Goal: Task Accomplishment & Management: Manage account settings

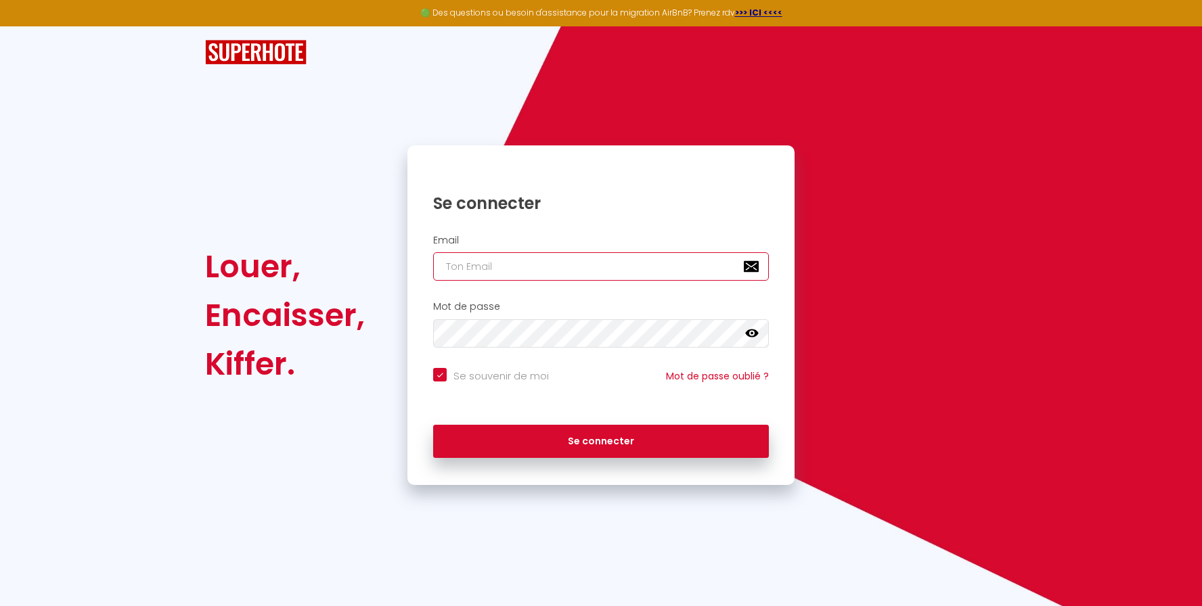
type input "[EMAIL_ADDRESS][DOMAIN_NAME]"
click at [940, 227] on div "Louer, Encaisser, Kiffer. Se connecter Email Superhote@lm-patrimoine.fr Mot de …" at bounding box center [601, 316] width 810 height 340
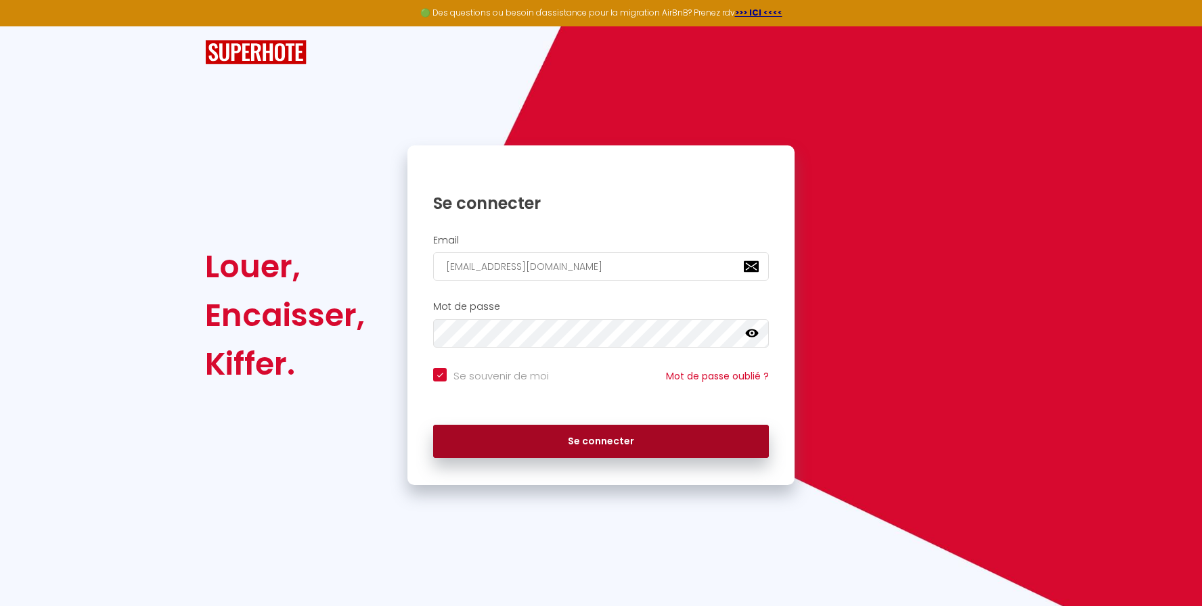
click at [615, 441] on button "Se connecter" at bounding box center [601, 442] width 336 height 34
checkbox input "true"
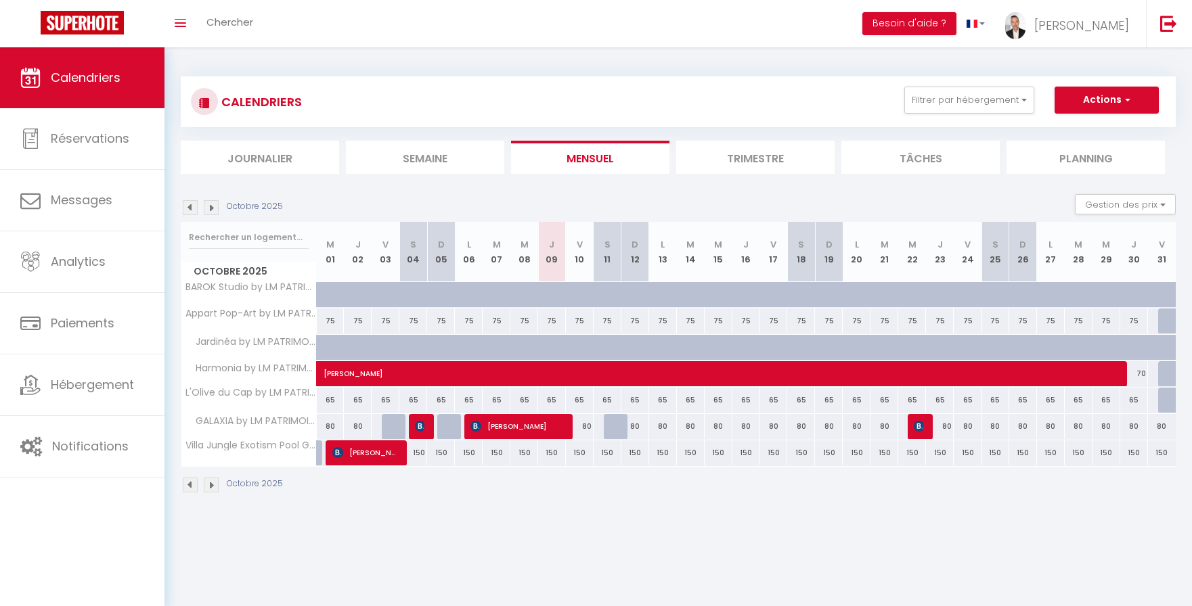
click at [212, 491] on img at bounding box center [211, 485] width 15 height 15
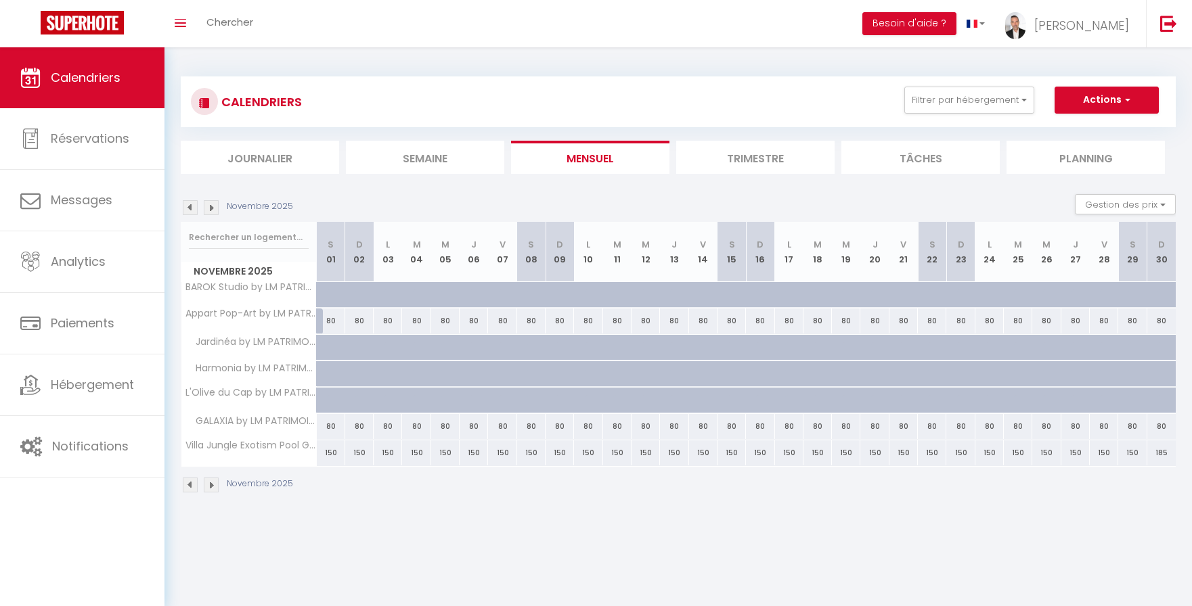
click at [322, 376] on div at bounding box center [331, 374] width 28 height 26
type input "Sam 01 Novembre 2025"
type input "Dim 02 Novembre 2025"
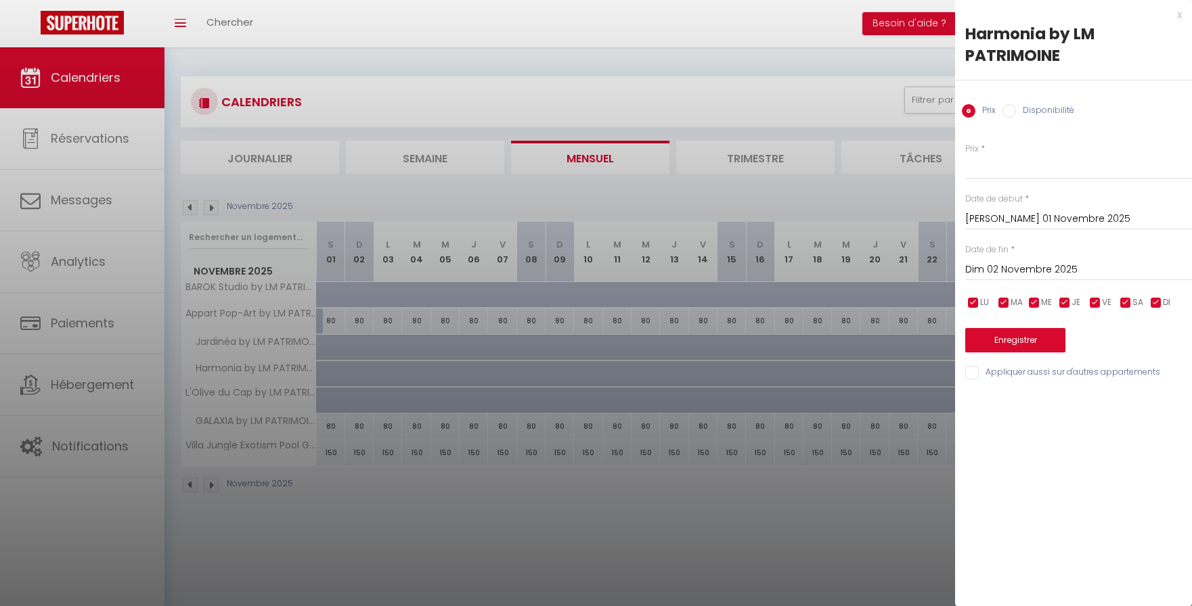
click at [1003, 215] on input "Sam 01 Novembre 2025" at bounding box center [1078, 220] width 227 height 18
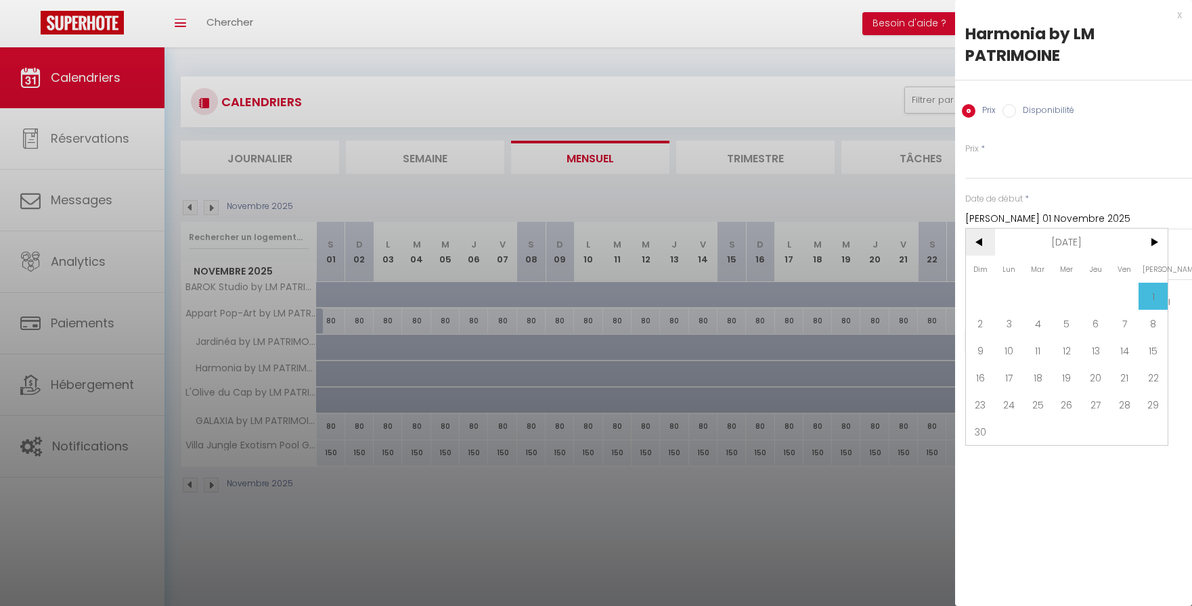
click at [977, 242] on span "<" at bounding box center [980, 242] width 29 height 27
click at [1119, 392] on span "31" at bounding box center [1124, 404] width 29 height 27
type input "Ven 31 Octobre 2025"
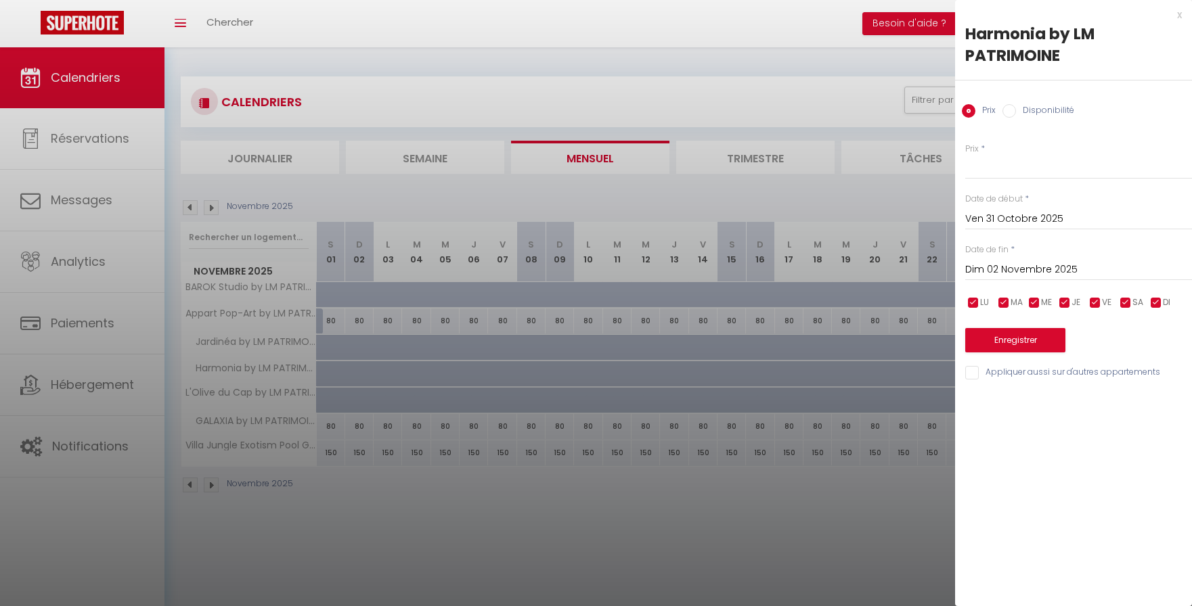
click at [1065, 268] on input "Dim 02 Novembre 2025" at bounding box center [1078, 270] width 227 height 18
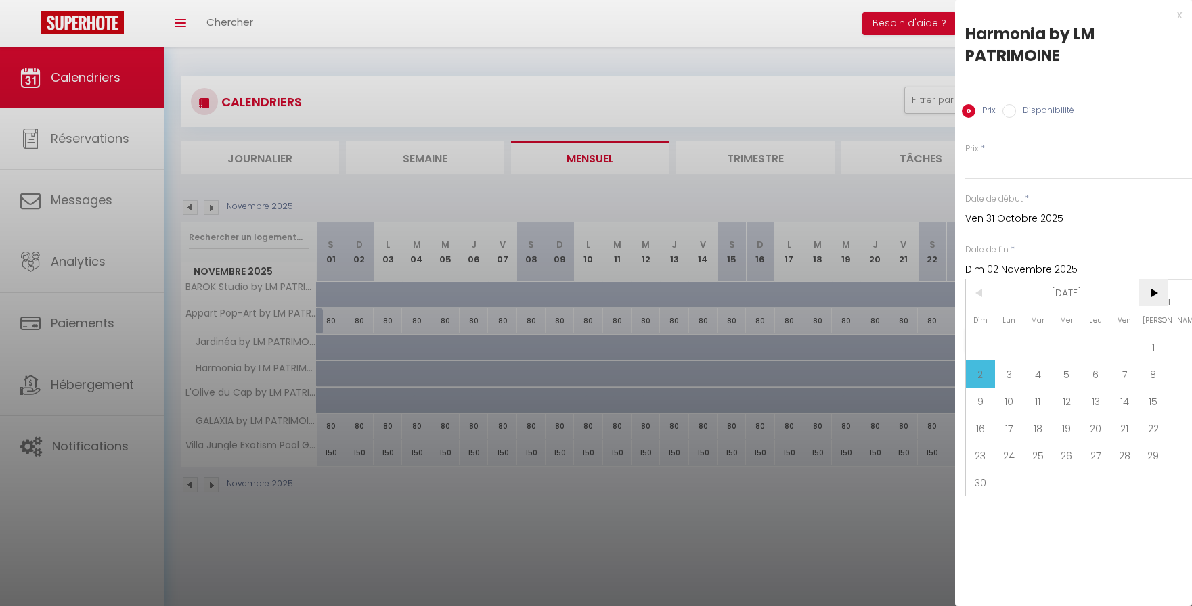
click at [1152, 296] on span ">" at bounding box center [1152, 293] width 29 height 27
click at [1004, 340] on span "1" at bounding box center [1009, 347] width 29 height 27
type input "Lun 01 Décembre 2025"
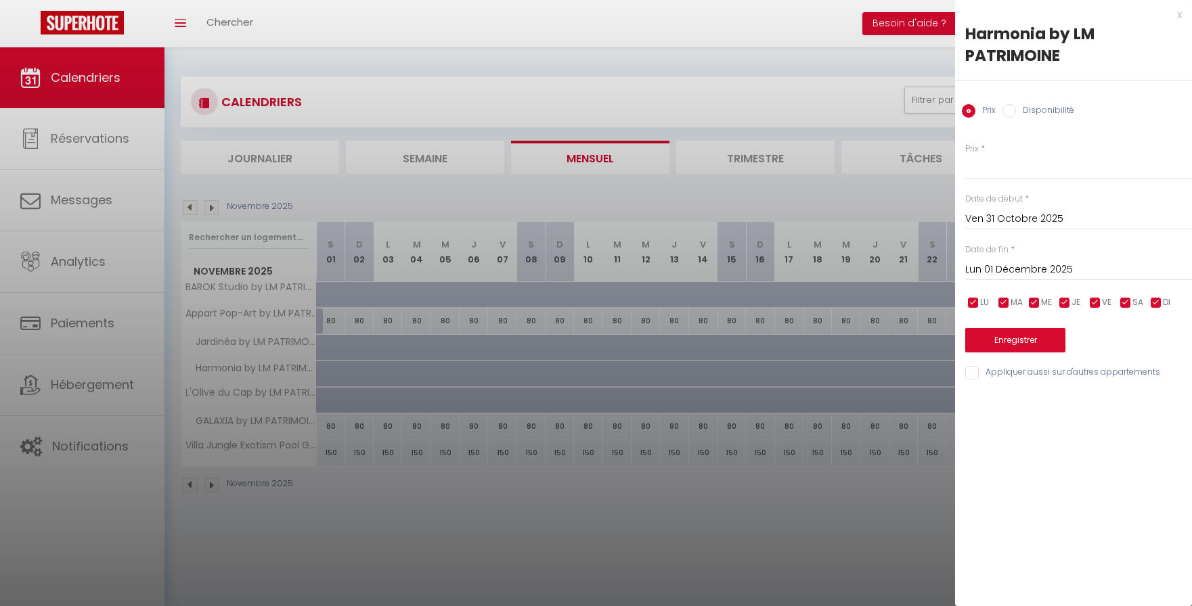
click at [1035, 114] on label "Disponibilité" at bounding box center [1045, 111] width 58 height 15
click at [1016, 114] on input "Disponibilité" at bounding box center [1009, 111] width 14 height 14
radio input "true"
radio input "false"
click at [1011, 162] on select "Disponible Indisponible" at bounding box center [1078, 168] width 227 height 26
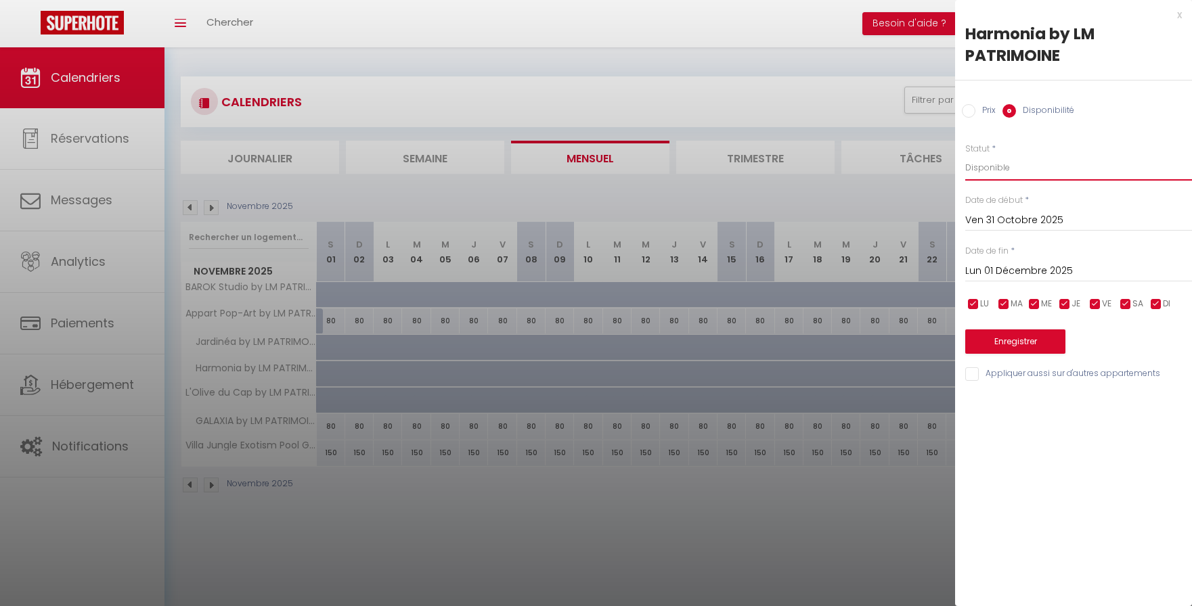
click at [965, 155] on select "Disponible Indisponible" at bounding box center [1078, 168] width 227 height 26
click at [1026, 345] on button "Enregistrer" at bounding box center [1015, 342] width 100 height 24
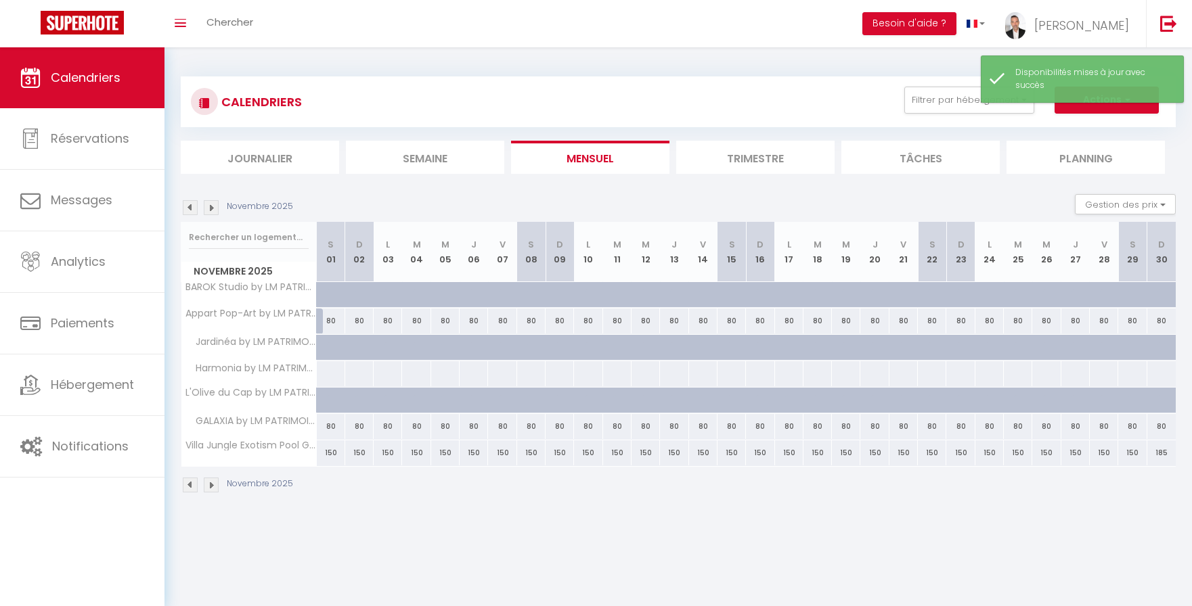
click at [195, 208] on img at bounding box center [190, 207] width 15 height 15
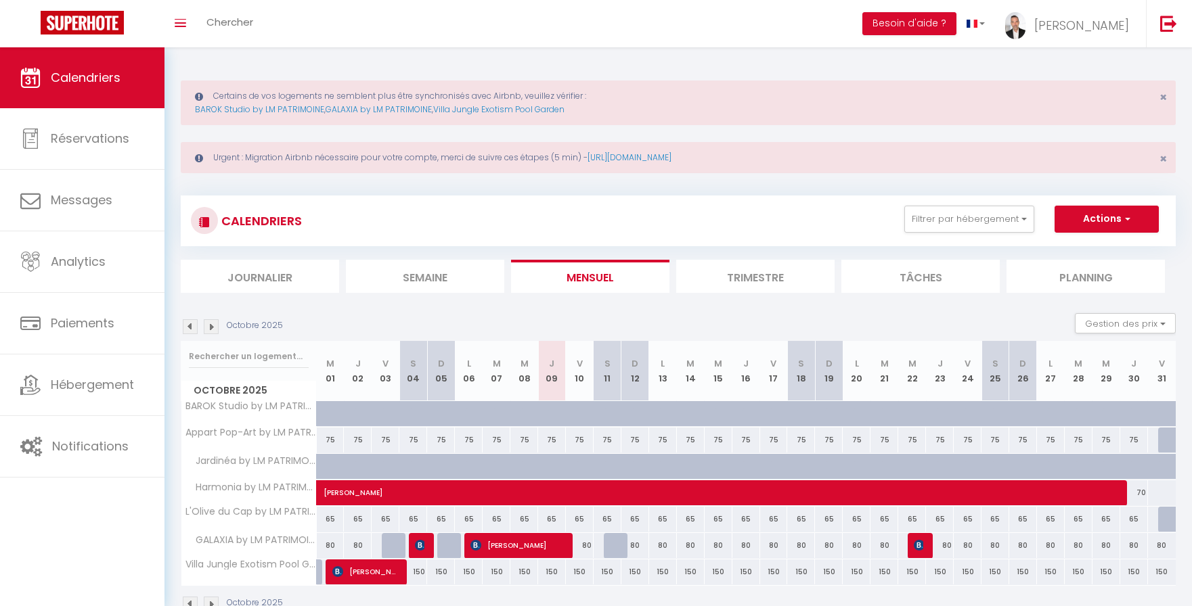
scroll to position [12, 0]
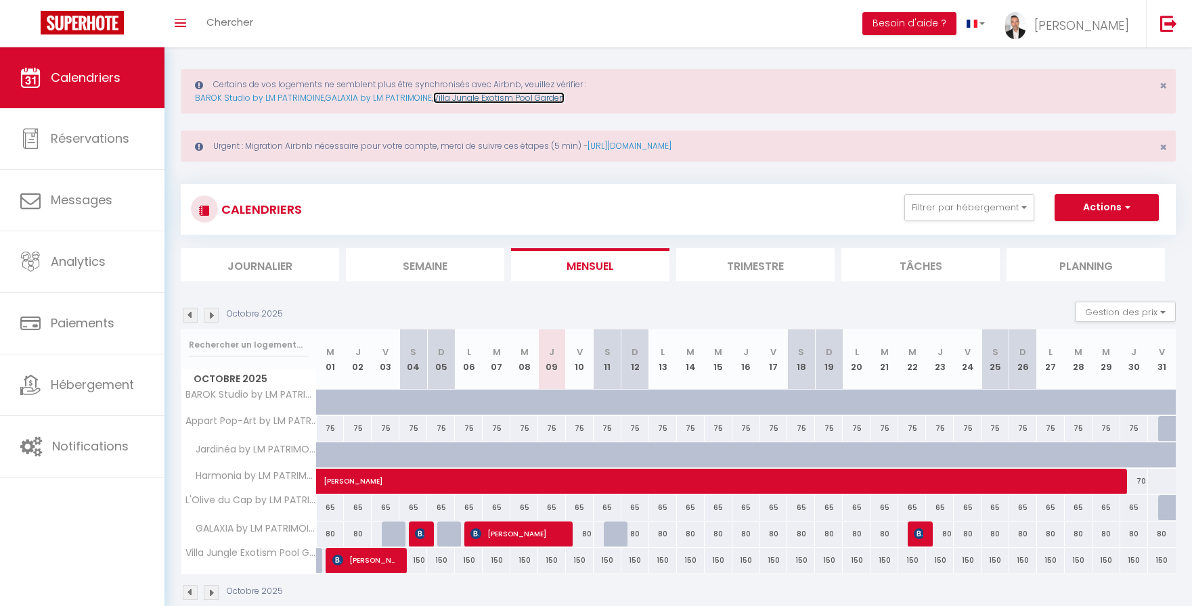
click at [509, 99] on link "Villa Jungle Exotism Pool Garden" at bounding box center [498, 98] width 131 height 12
select select "3"
select select "2"
select select "1"
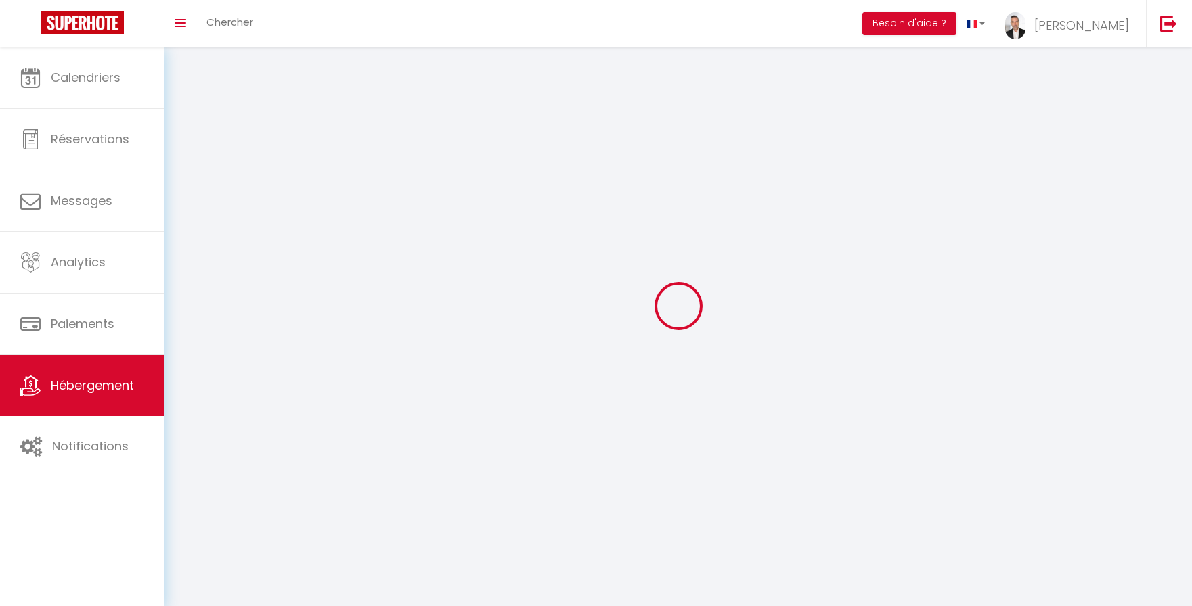
select select
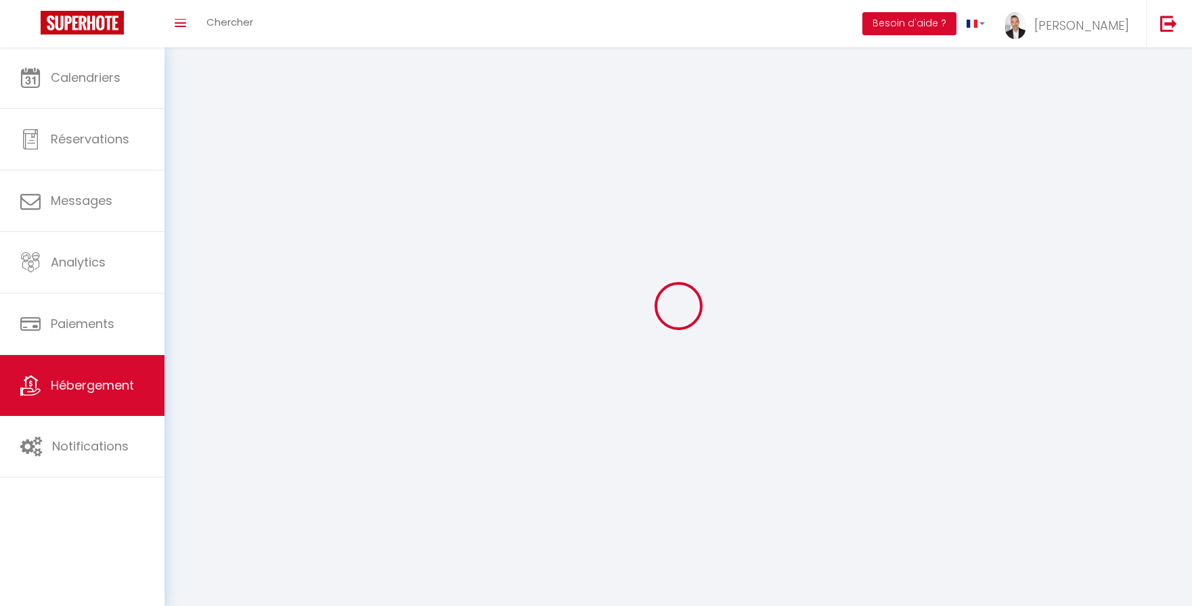
checkbox input "false"
select select
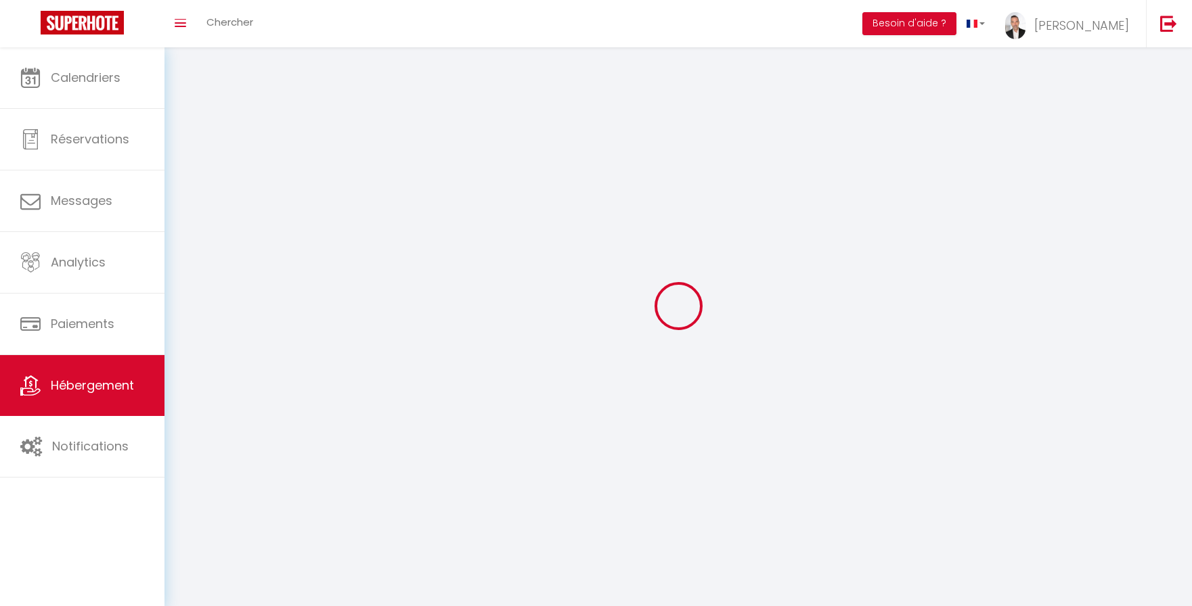
select select
select select "1"
select select
select select "28"
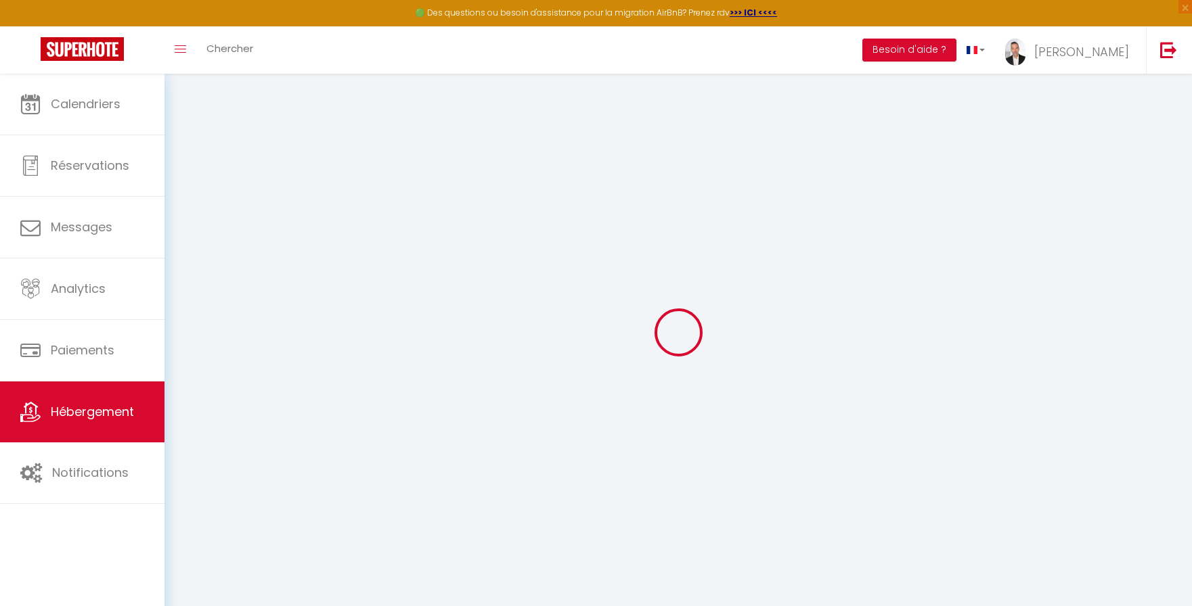
select select
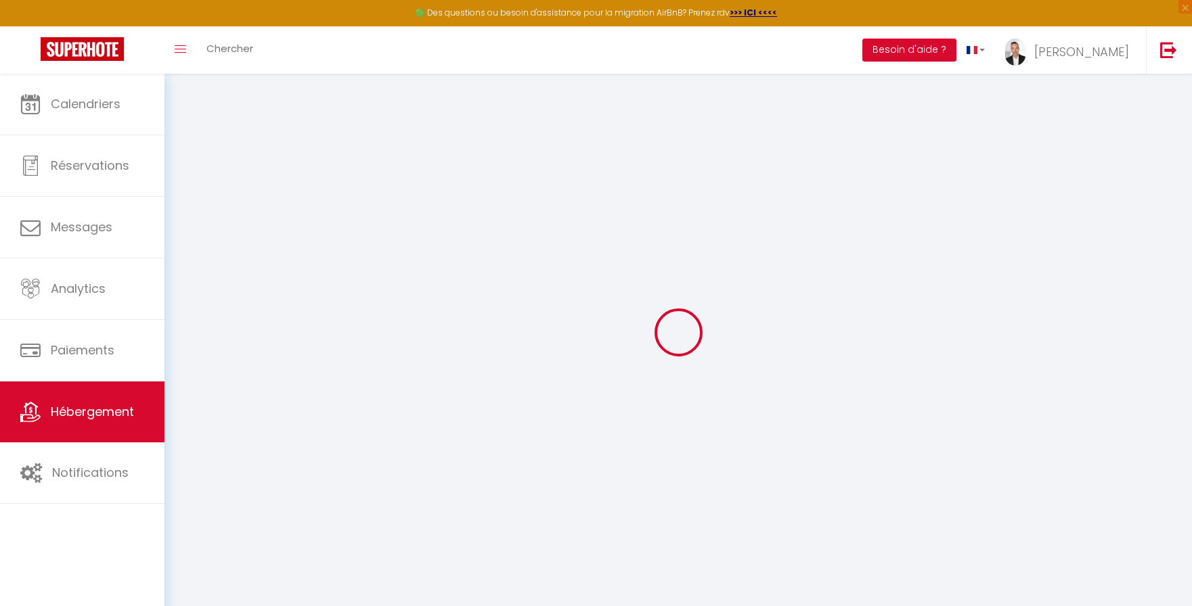
select select
checkbox input "false"
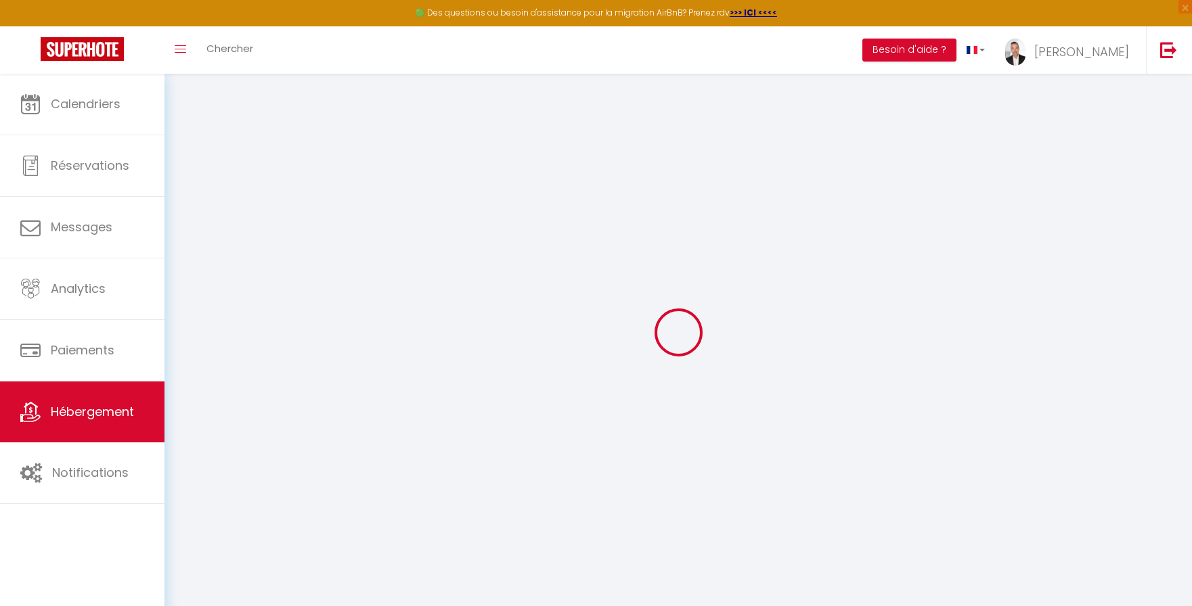
select select
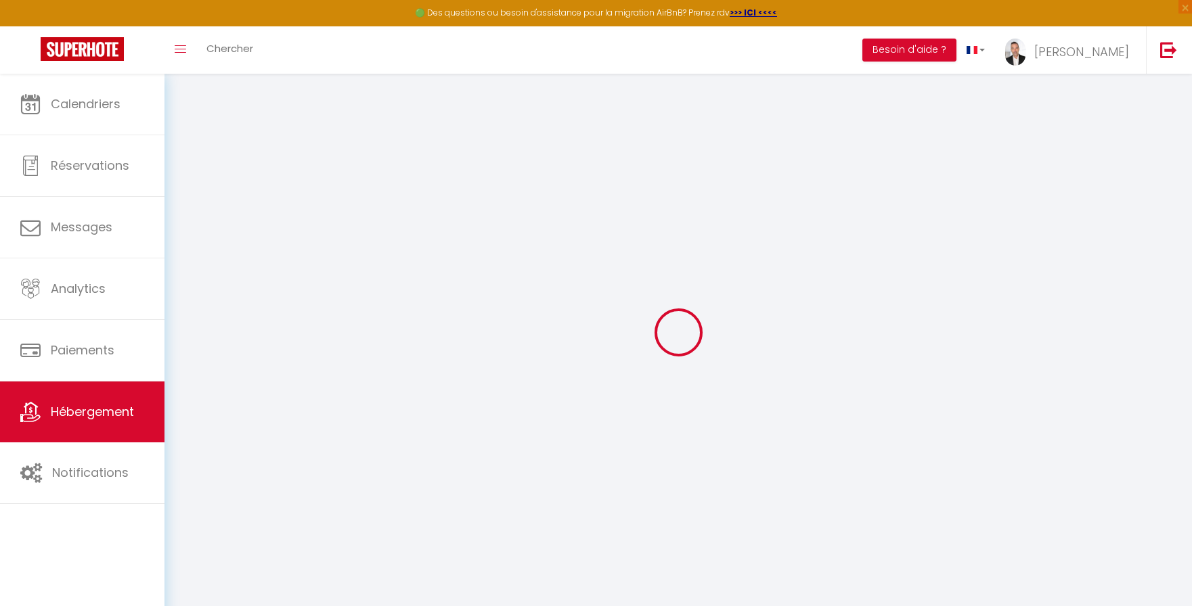
select select
checkbox input "false"
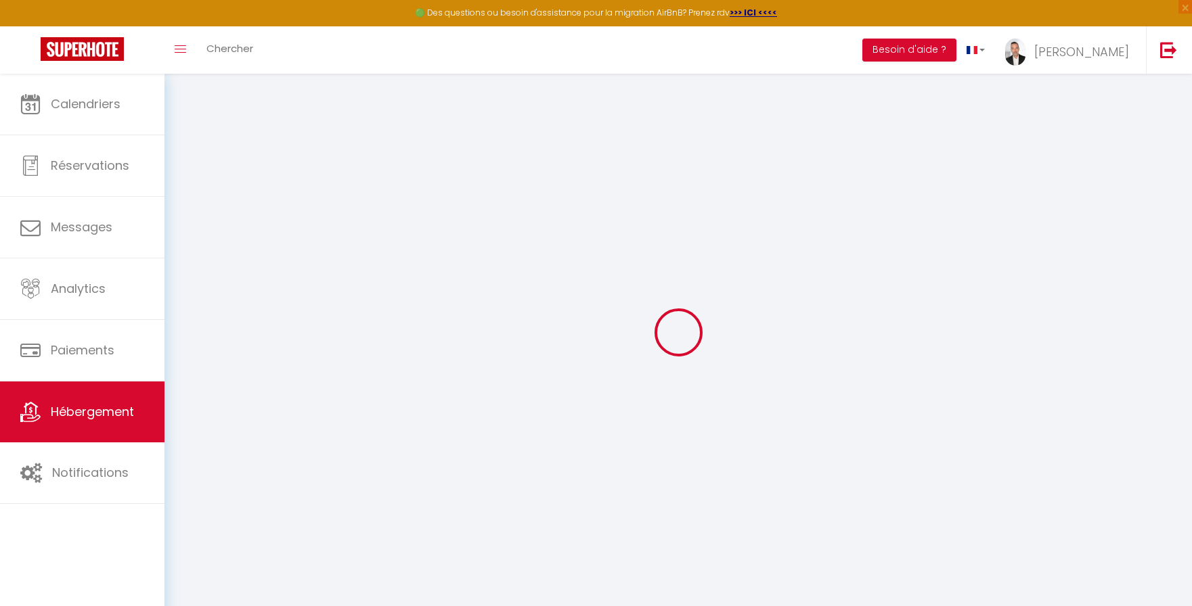
checkbox input "false"
select select
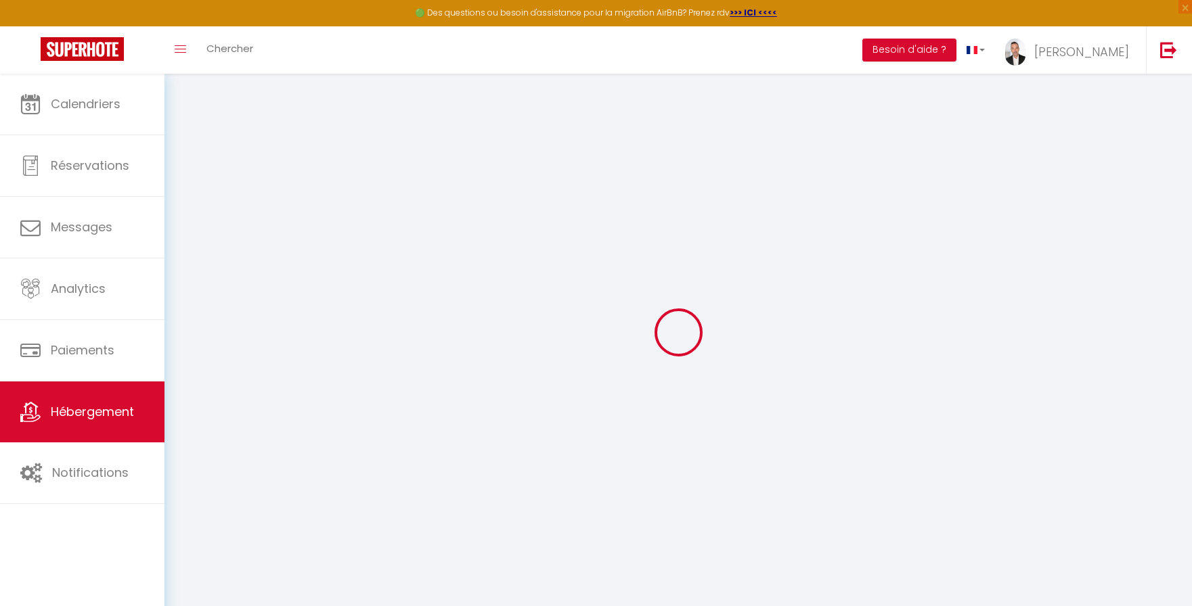
select select
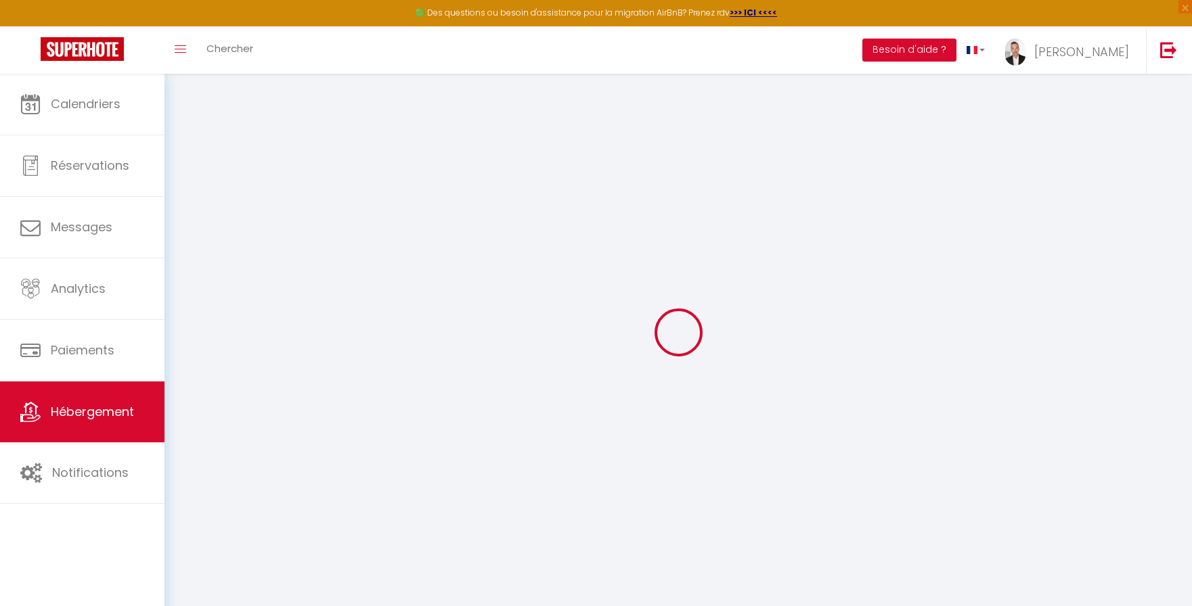
checkbox input "false"
select select
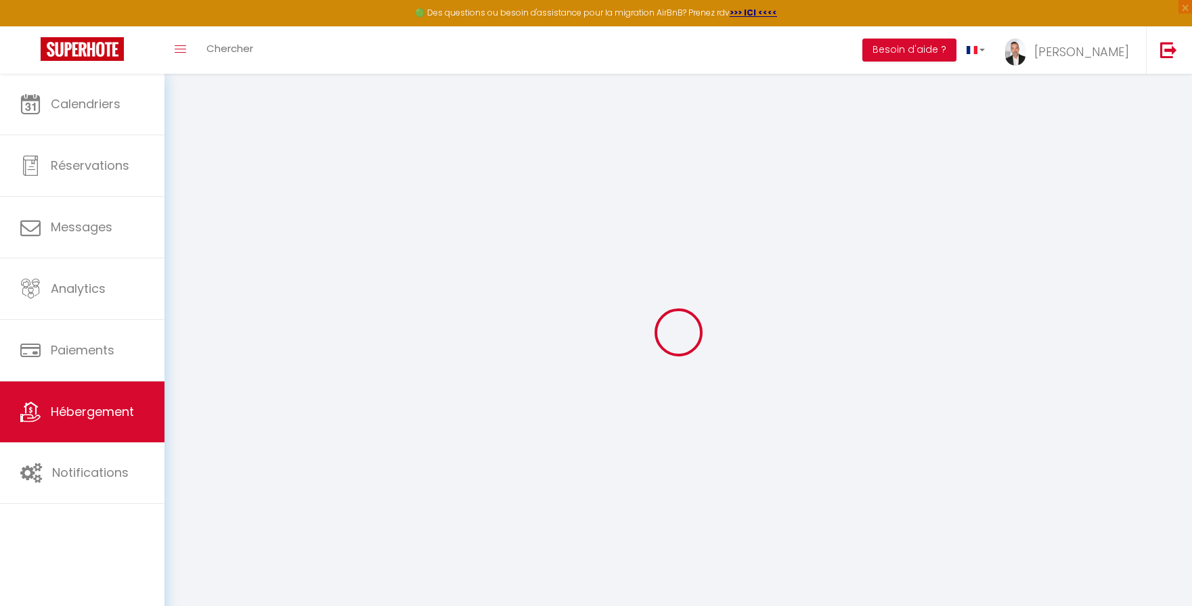
select select
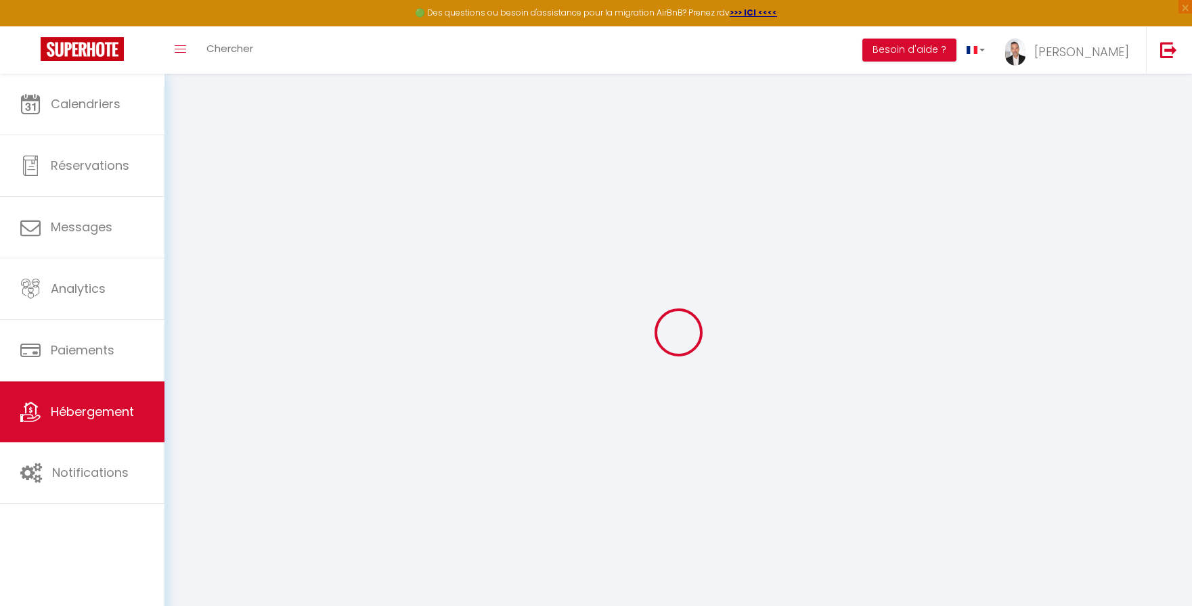
select select
checkbox input "false"
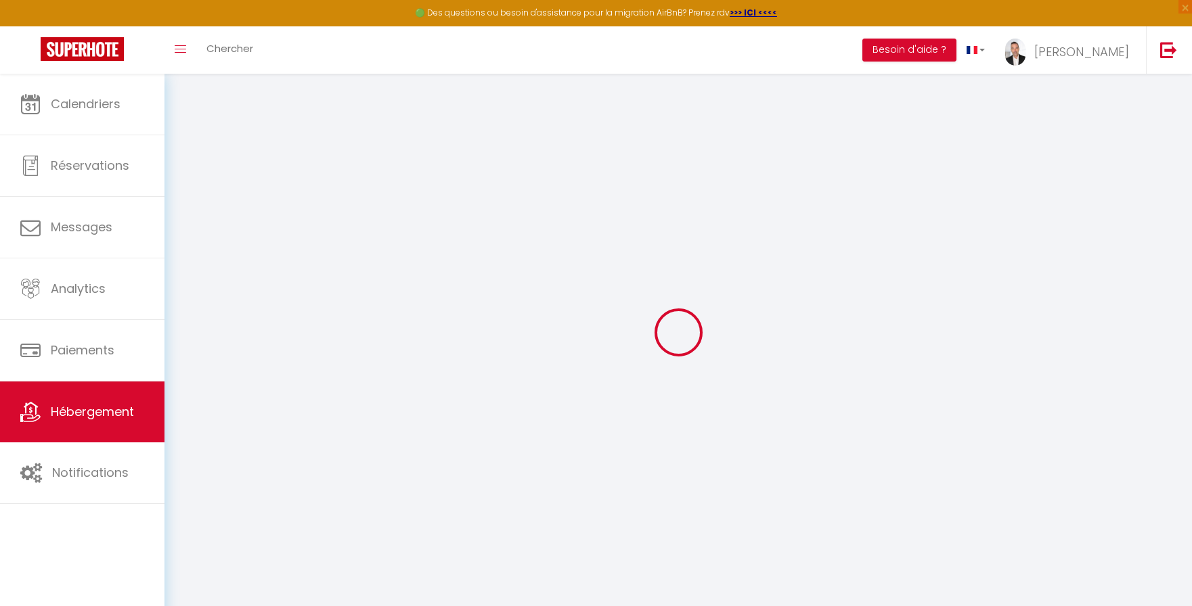
checkbox input "false"
select select
type input "Villa Jungle Exotism Pool Garden"
type input "LM"
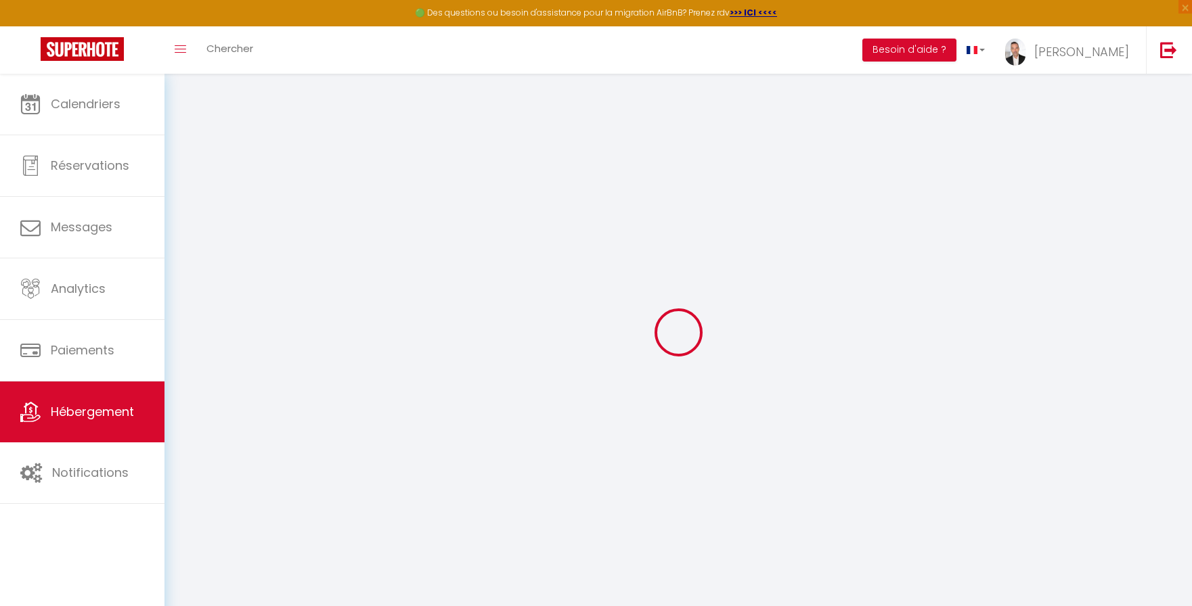
type input "Patrimoine"
type input "82B avenue du 8 Mai 1945"
type input "34550"
type input "BESSAN"
select select "houses"
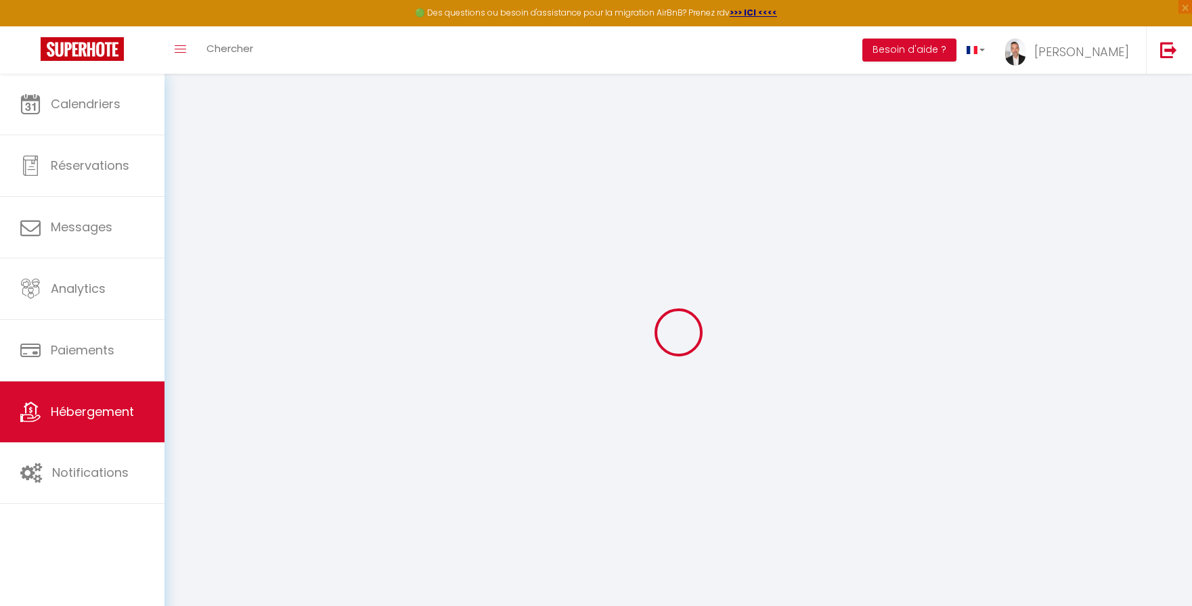
select select "6"
select select "4"
select select "3"
type input "250"
type input "5"
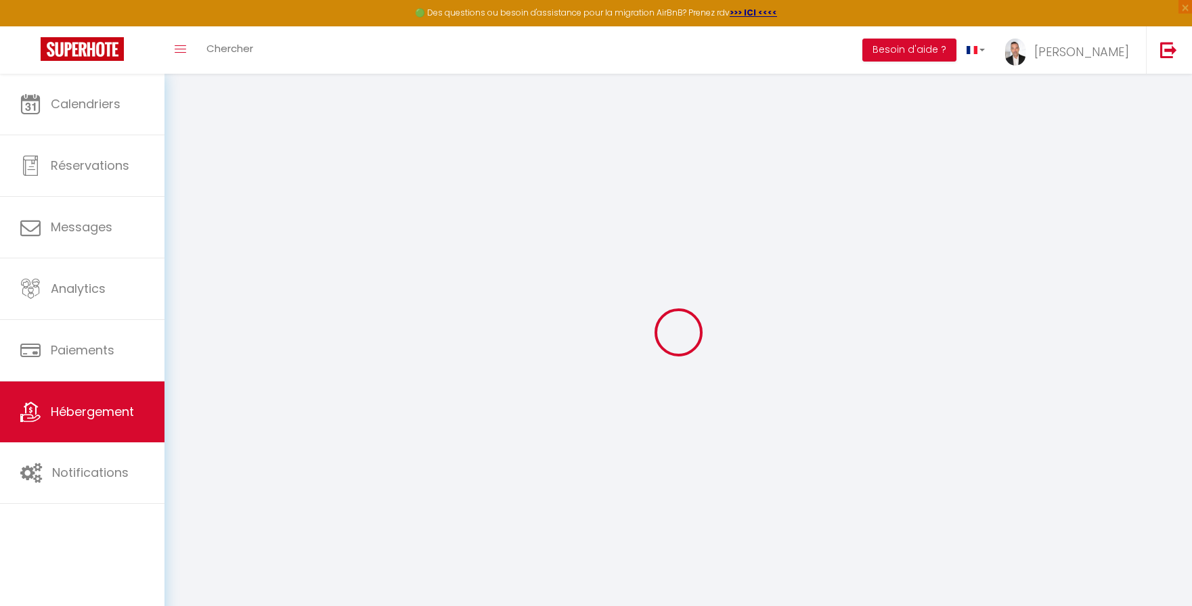
type input "190"
type input "1.57"
type input "900"
type input "10"
select select
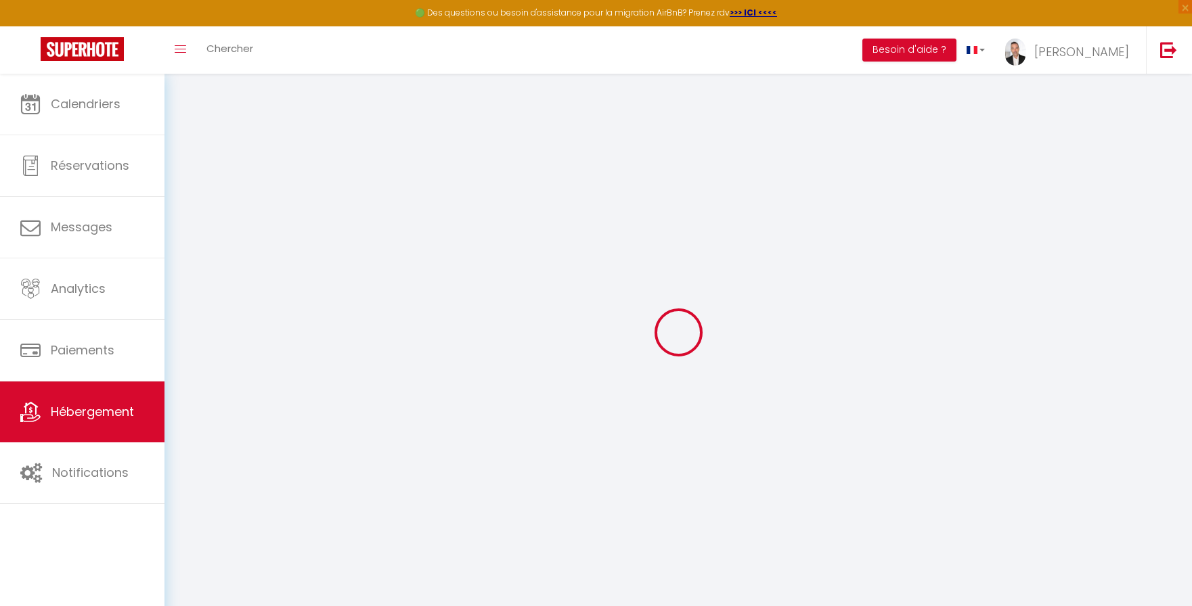
select select
type input "8B chemin de negacots"
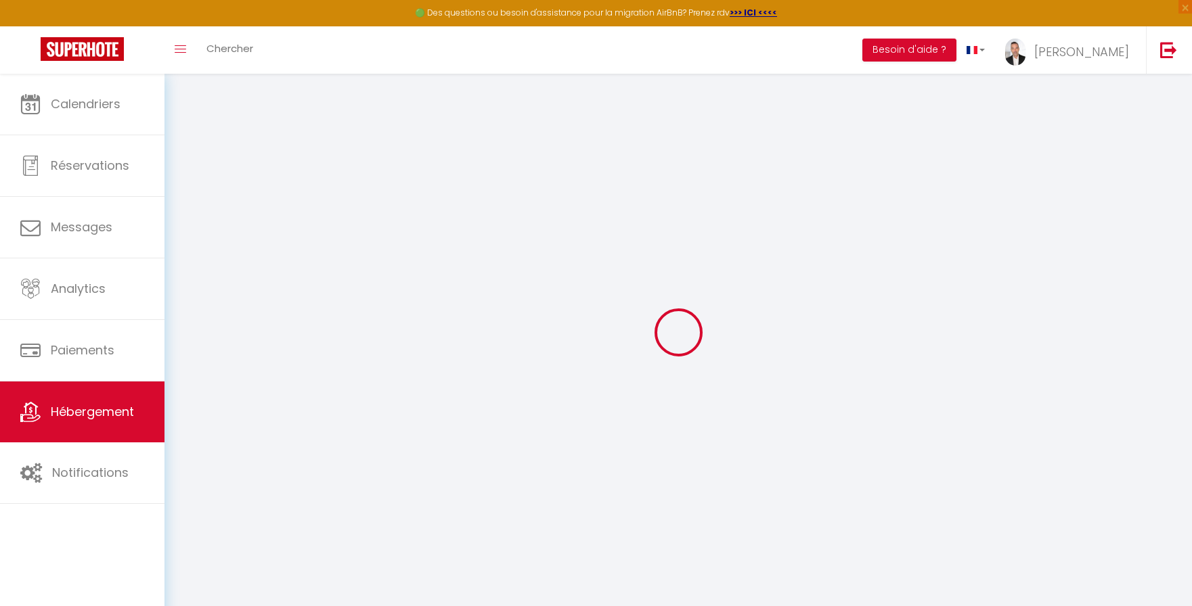
type input "34550"
type input "Bessan"
type input "[EMAIL_ADDRESS][DOMAIN_NAME]"
select select "7962"
checkbox input "true"
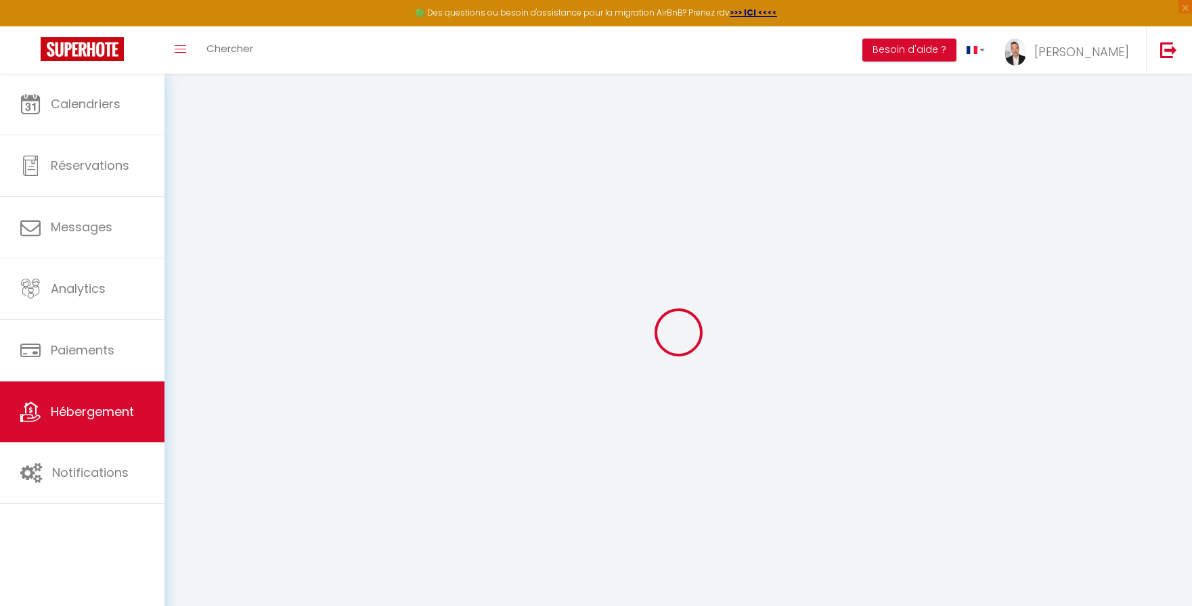
checkbox input "false"
type input "0"
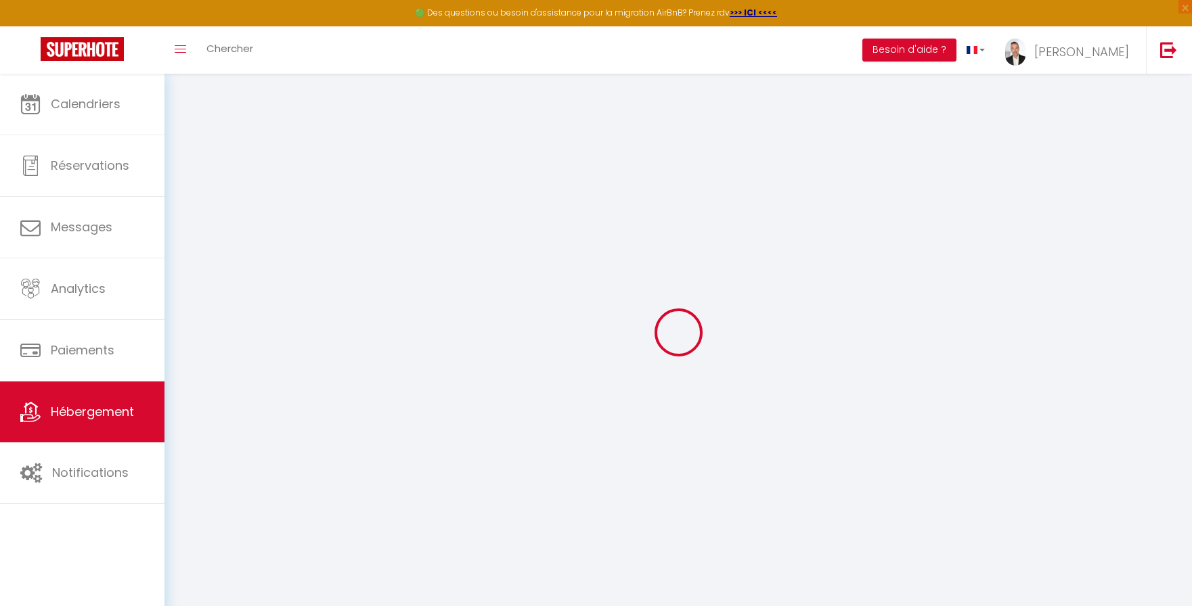
type input "0"
select select
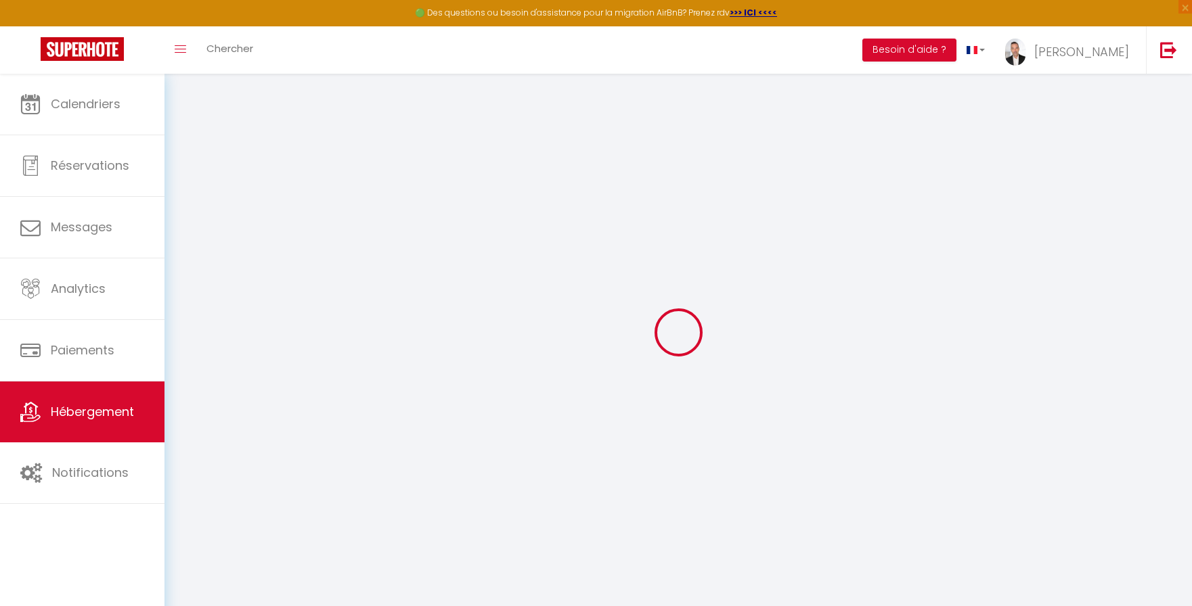
select select
checkbox input "true"
checkbox input "false"
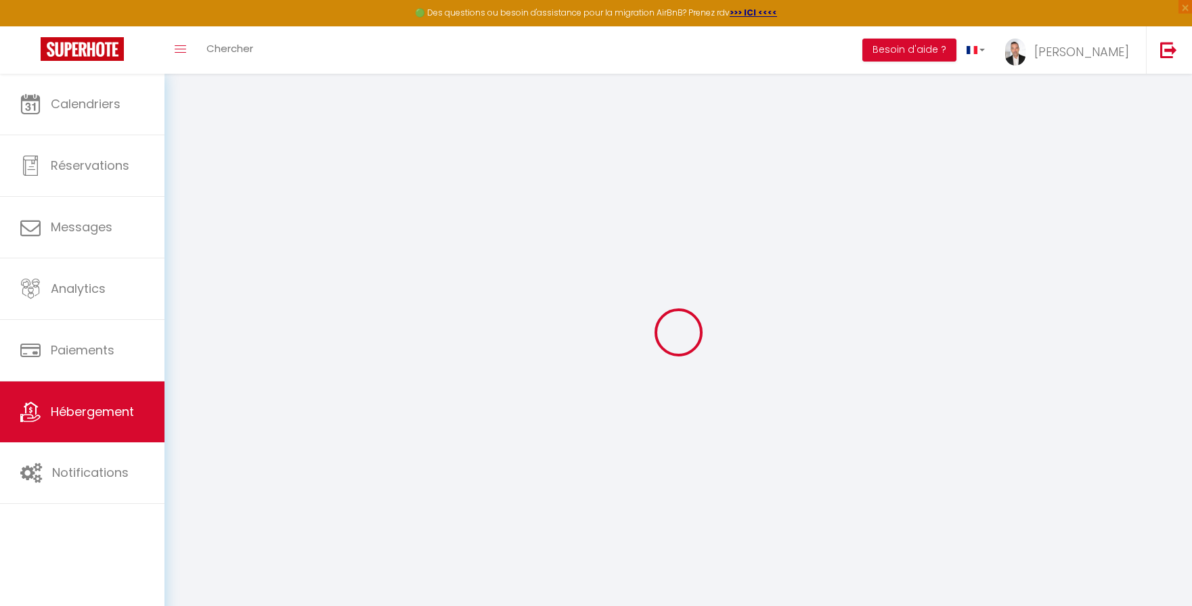
checkbox input "false"
select select
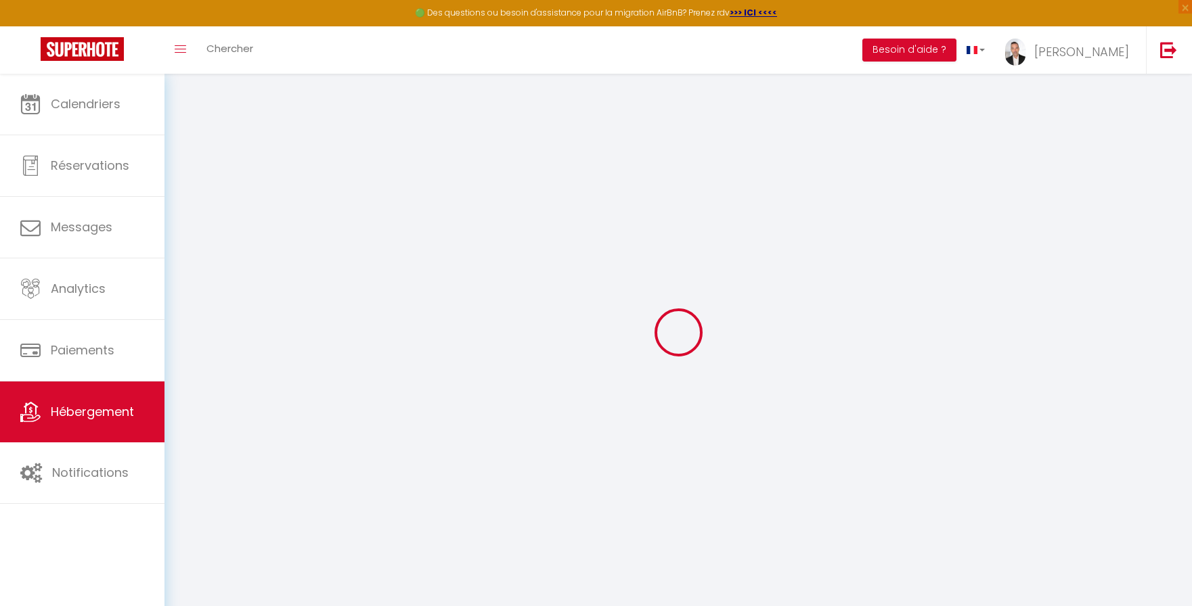
select select
checkbox input "true"
checkbox input "false"
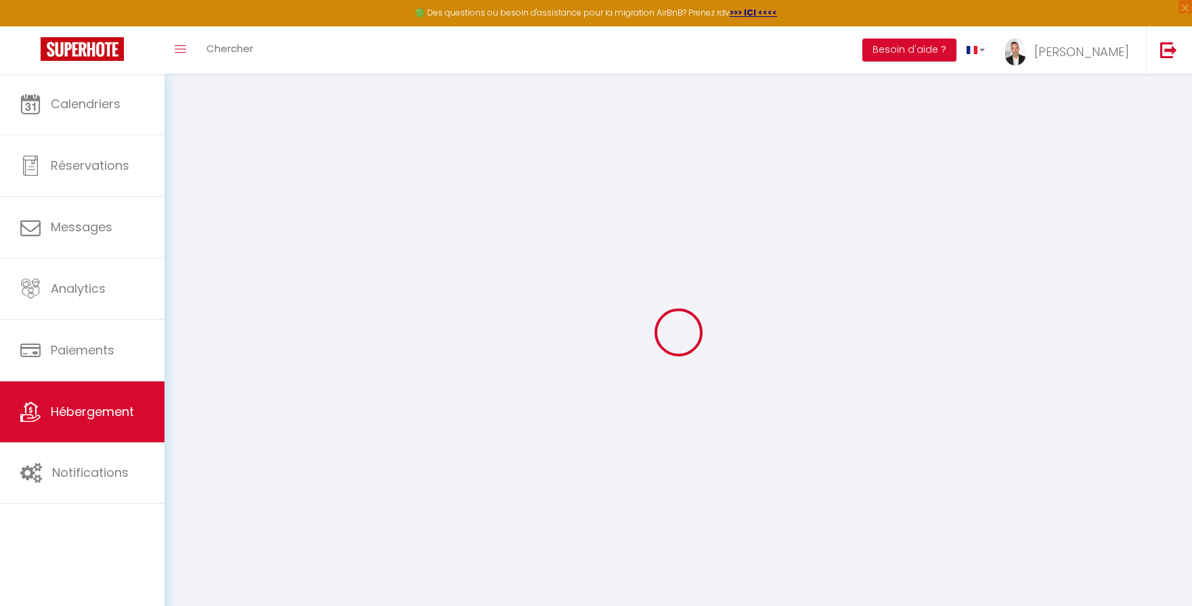
checkbox input "true"
checkbox input "false"
select select "villa"
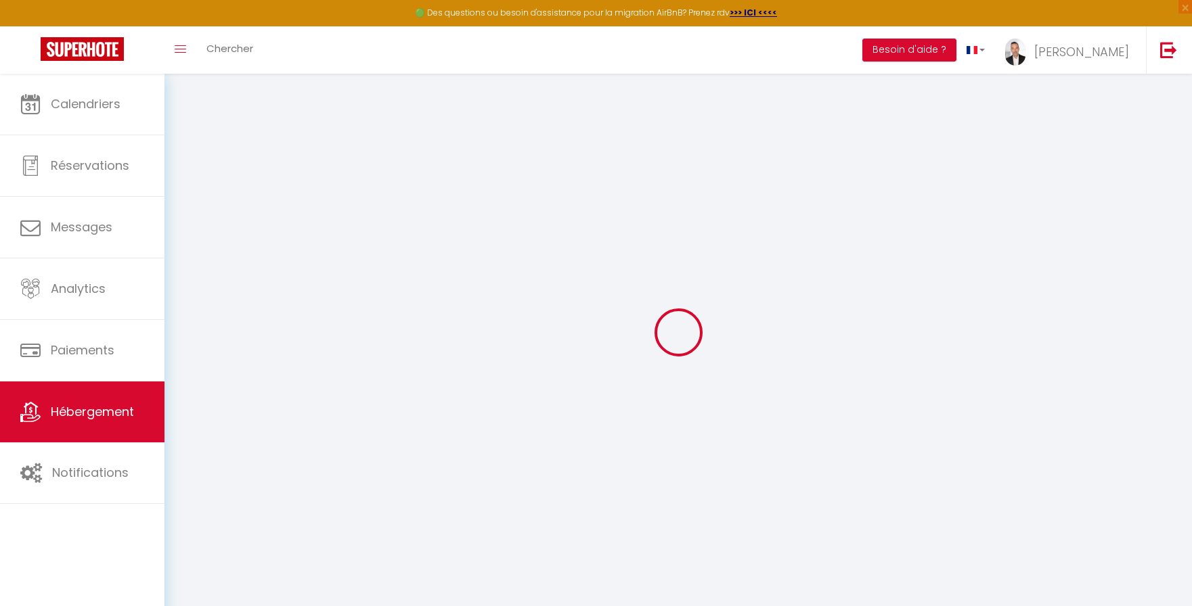
select select "16:00"
select select "16:30"
select select "10:00"
select select "30"
select select "120"
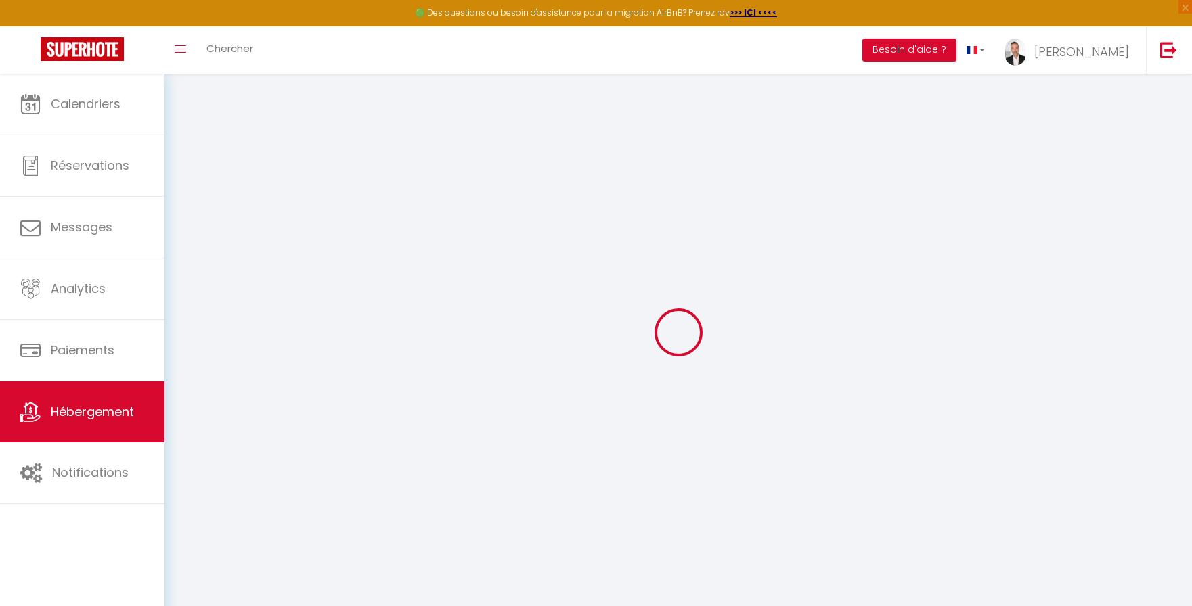
select select "+ 16 %"
select select "+ 17 %"
select select "+ 10 %"
select select "+ 15 %"
checkbox input "true"
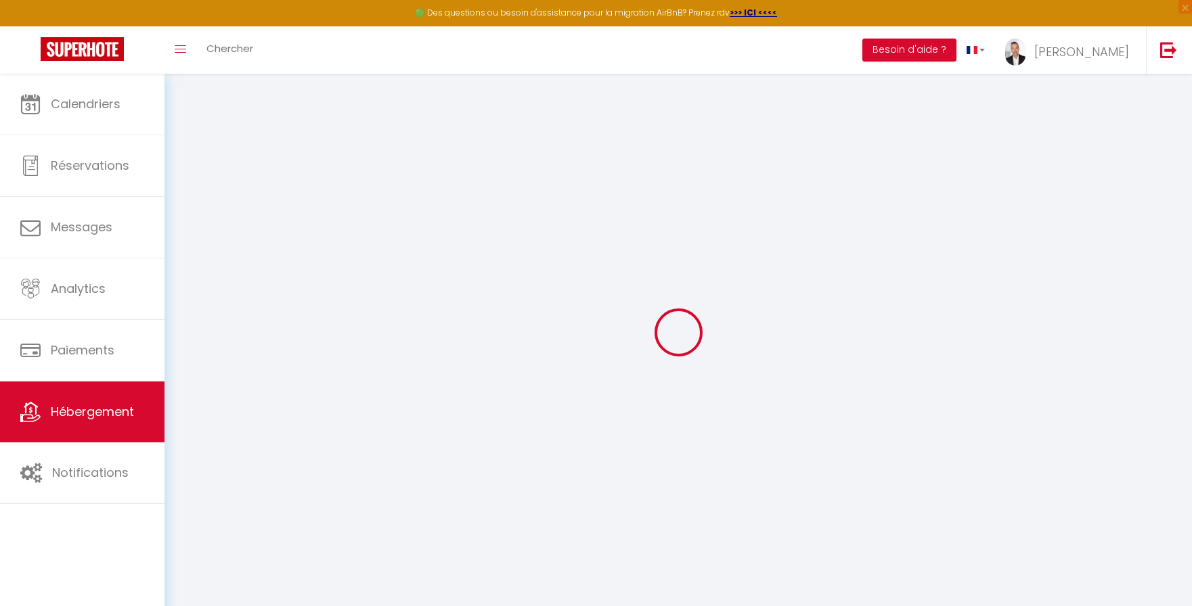
checkbox input "false"
checkbox input "true"
checkbox input "false"
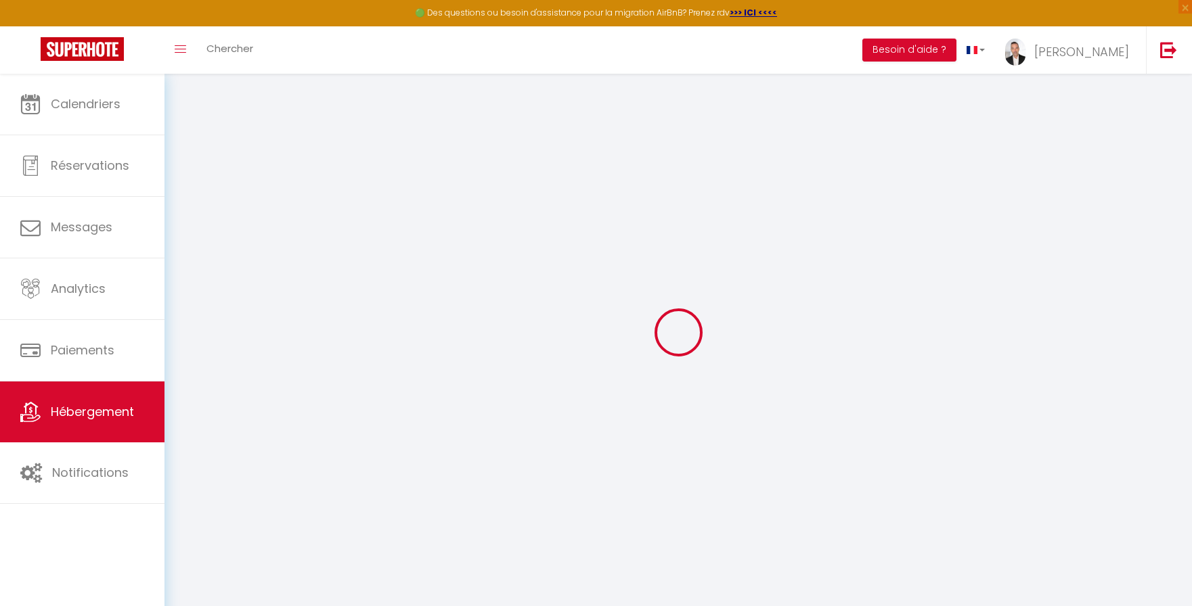
checkbox input "false"
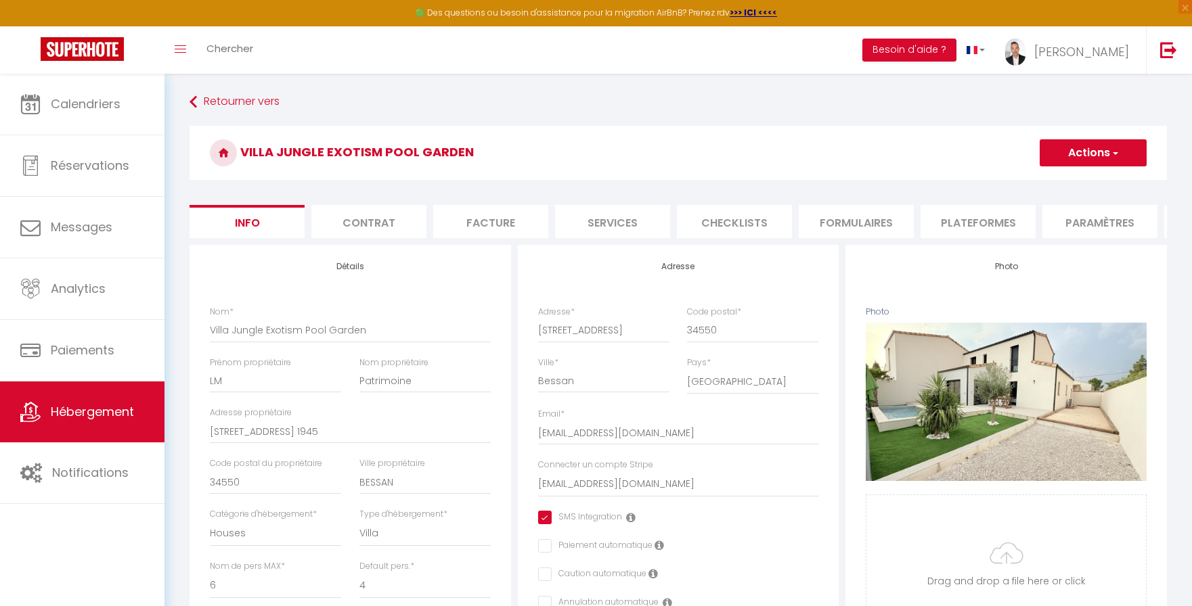
select select "EUR"
select select
checkbox input "true"
checkbox input "false"
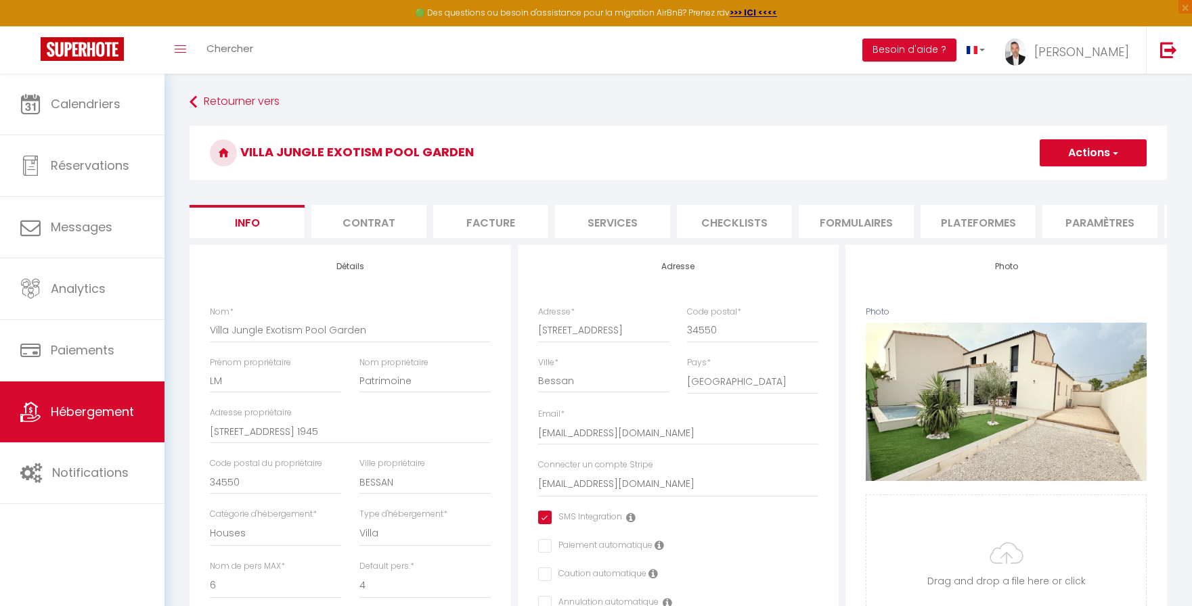
checkbox input "false"
click at [981, 236] on li "Plateformes" at bounding box center [978, 221] width 115 height 33
select select
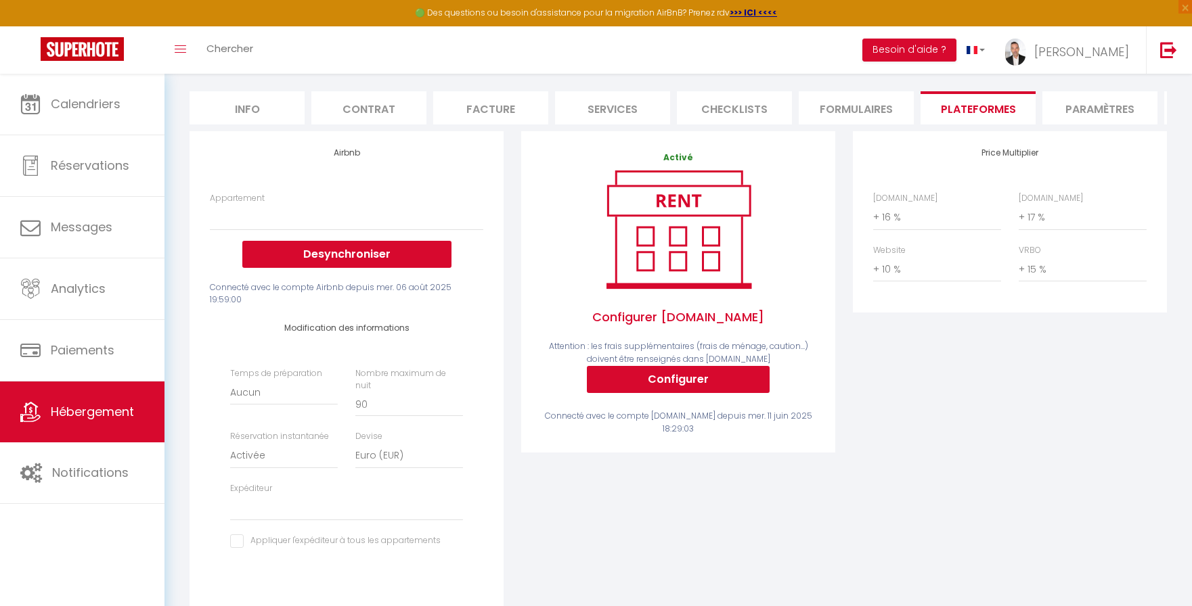
scroll to position [117, 0]
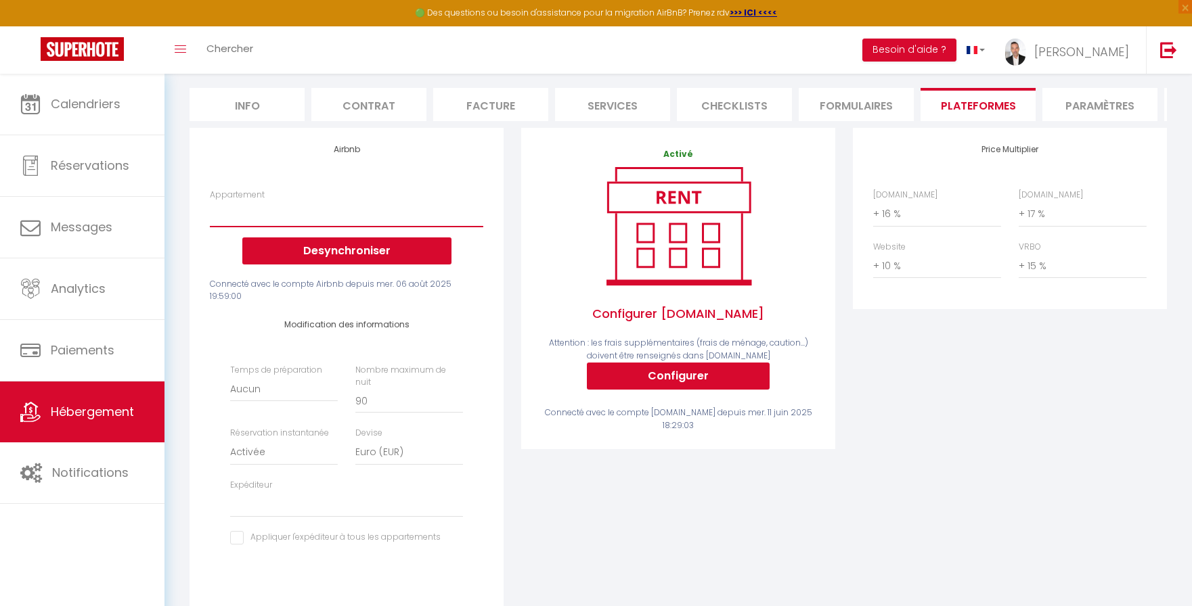
click at [387, 227] on select "La Jungle · Bessan Villa 3 ch 6 pers. jardin pool wifi parking - laurentm66@yah…" at bounding box center [346, 214] width 273 height 26
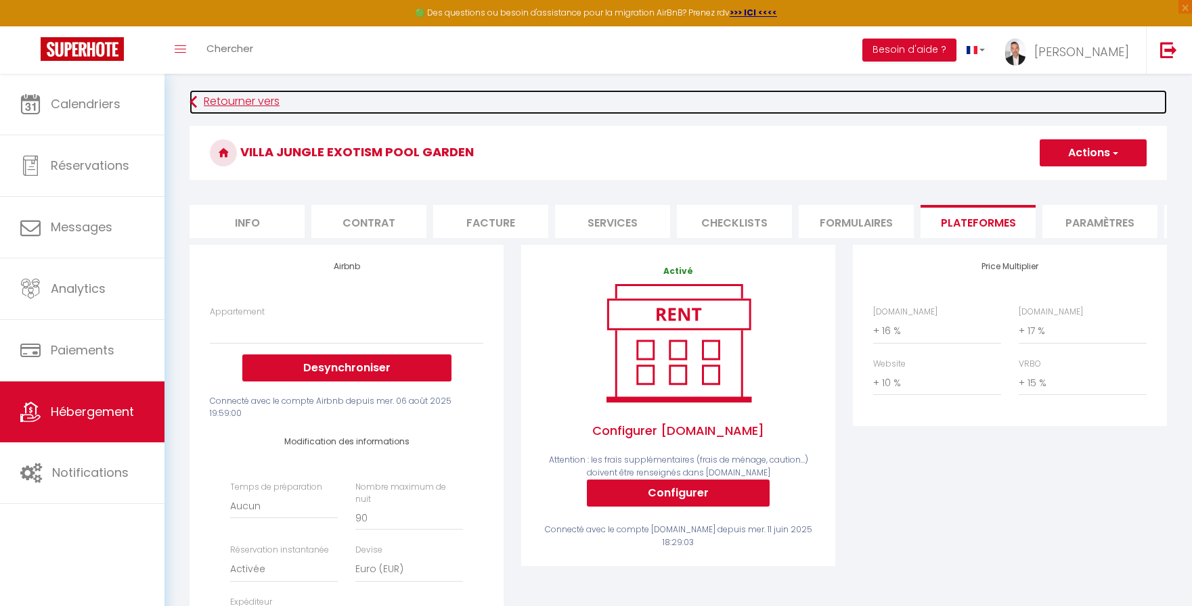
click at [224, 112] on link "Retourner vers" at bounding box center [678, 102] width 977 height 24
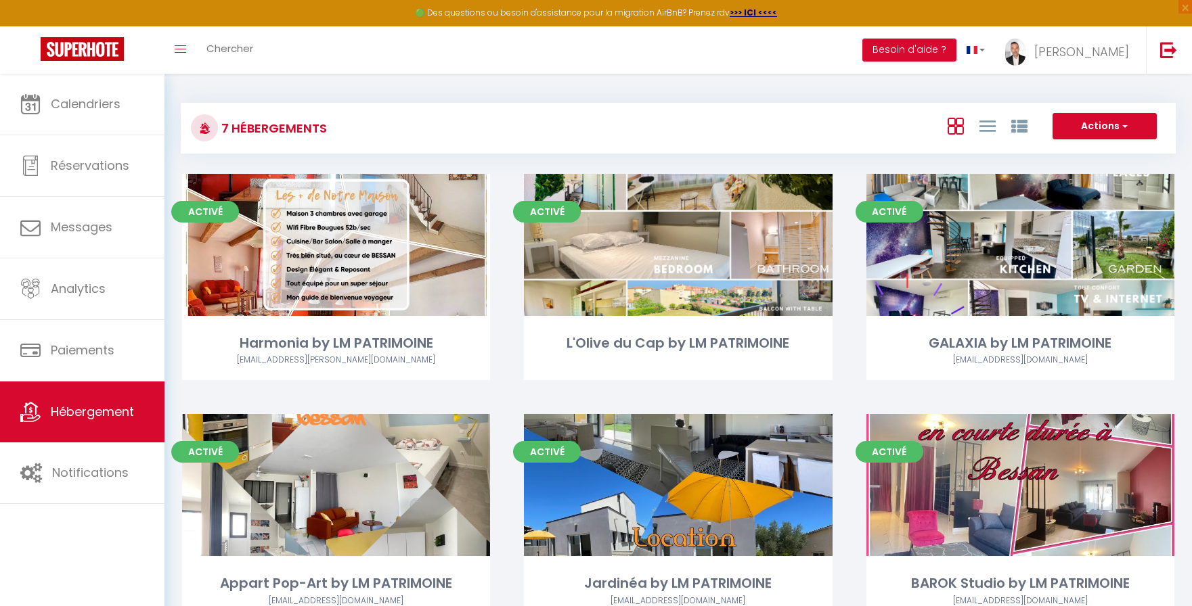
click at [645, 10] on div "🟢 Des questions ou besoin d'assistance pour la migration AirBnB? Prenez rdv >>>…" at bounding box center [596, 13] width 1192 height 26
click at [744, 15] on strong ">>> ICI <<<<" at bounding box center [753, 13] width 47 height 12
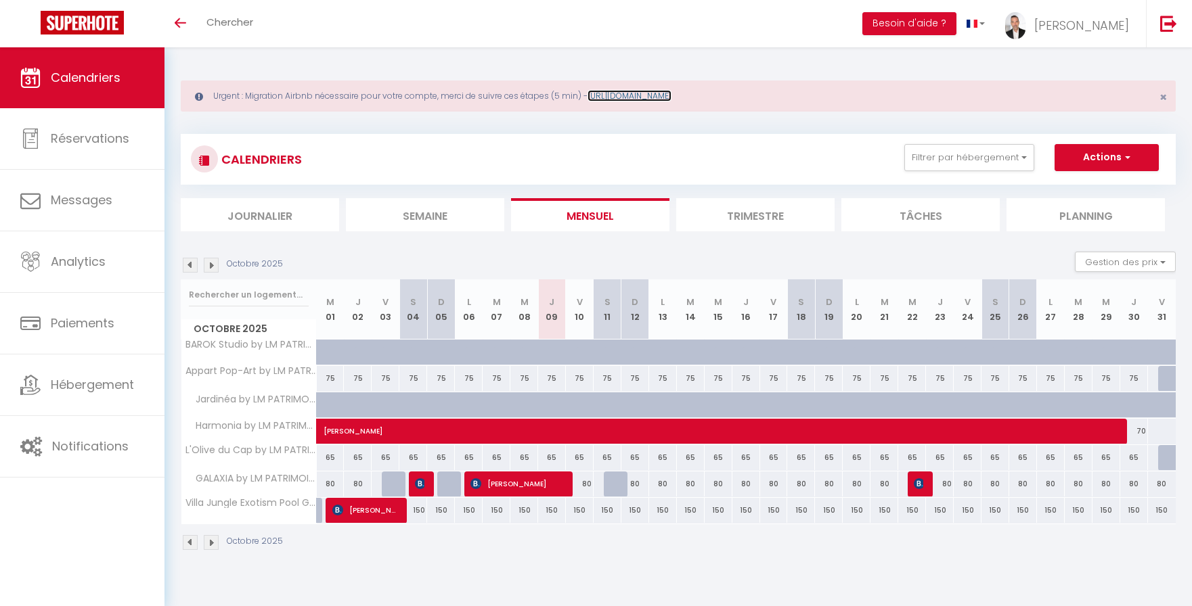
click at [671, 97] on link "https://superhote.com/migration-airbnb" at bounding box center [630, 96] width 84 height 12
click at [1105, 37] on link "[PERSON_NAME]" at bounding box center [1070, 23] width 151 height 47
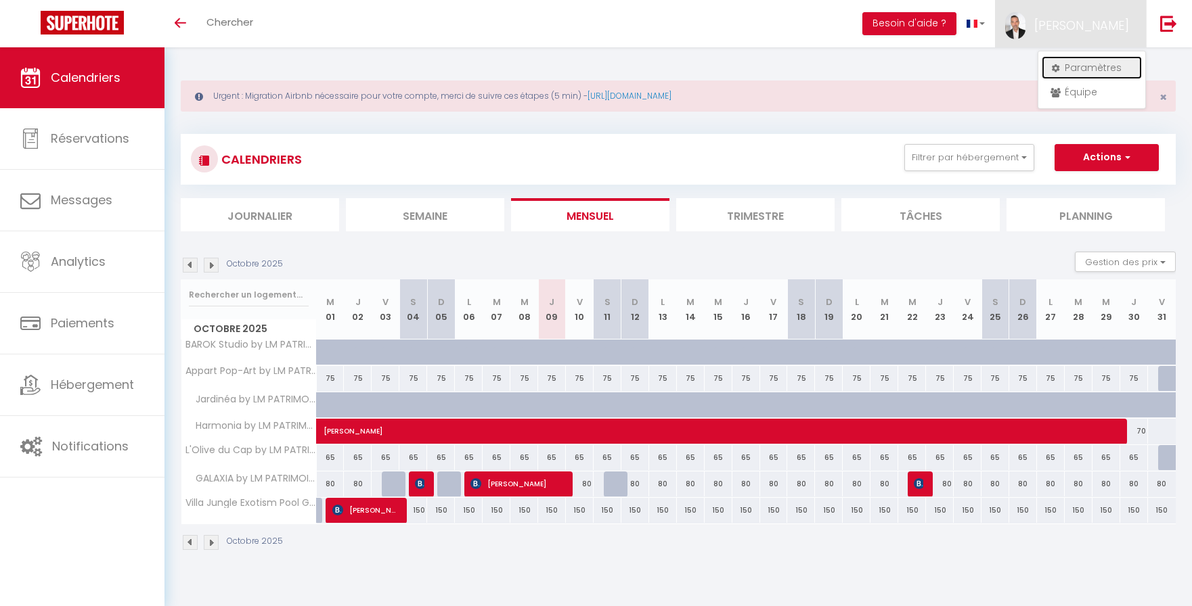
click at [1106, 66] on link "Paramètres" at bounding box center [1092, 67] width 100 height 23
select select "28"
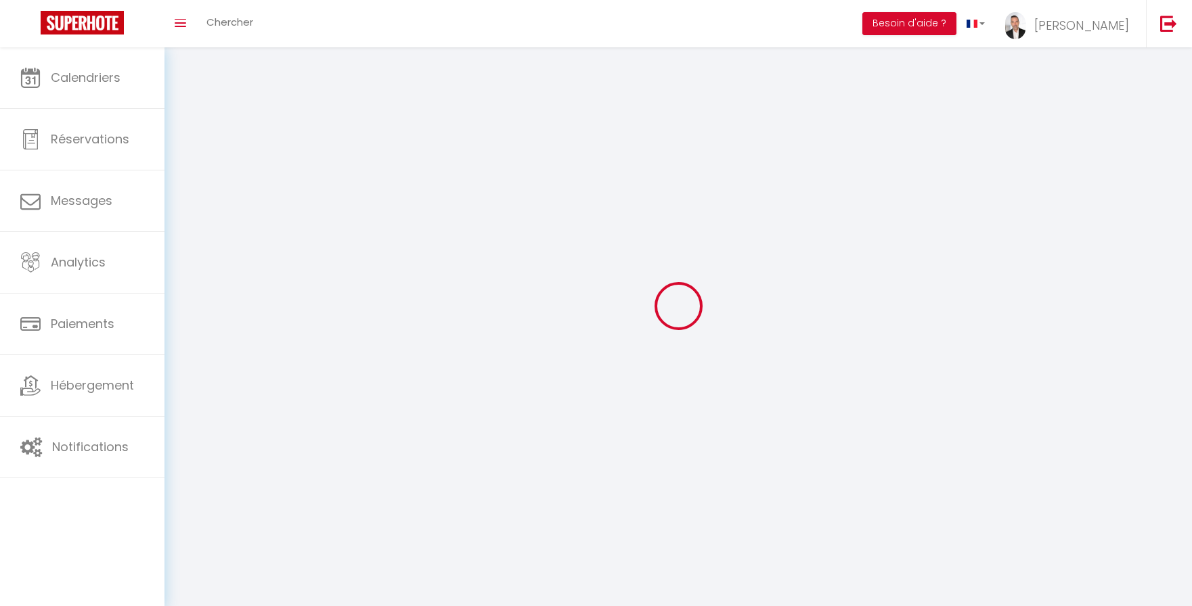
type input "z80NjhuGi7g5eDYi7STfPUVvP"
type input "wl54Pfk3gFa98AzUmql1cGQUo"
type input "[URL][DOMAIN_NAME]"
select select "fr"
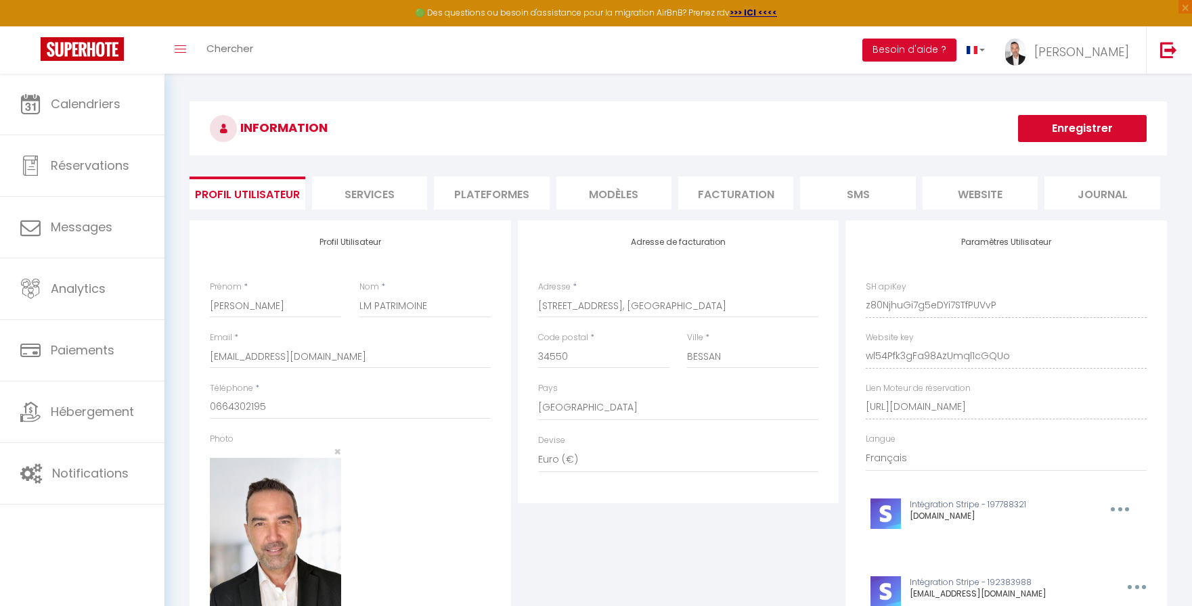
click at [494, 195] on li "Plateformes" at bounding box center [491, 193] width 115 height 33
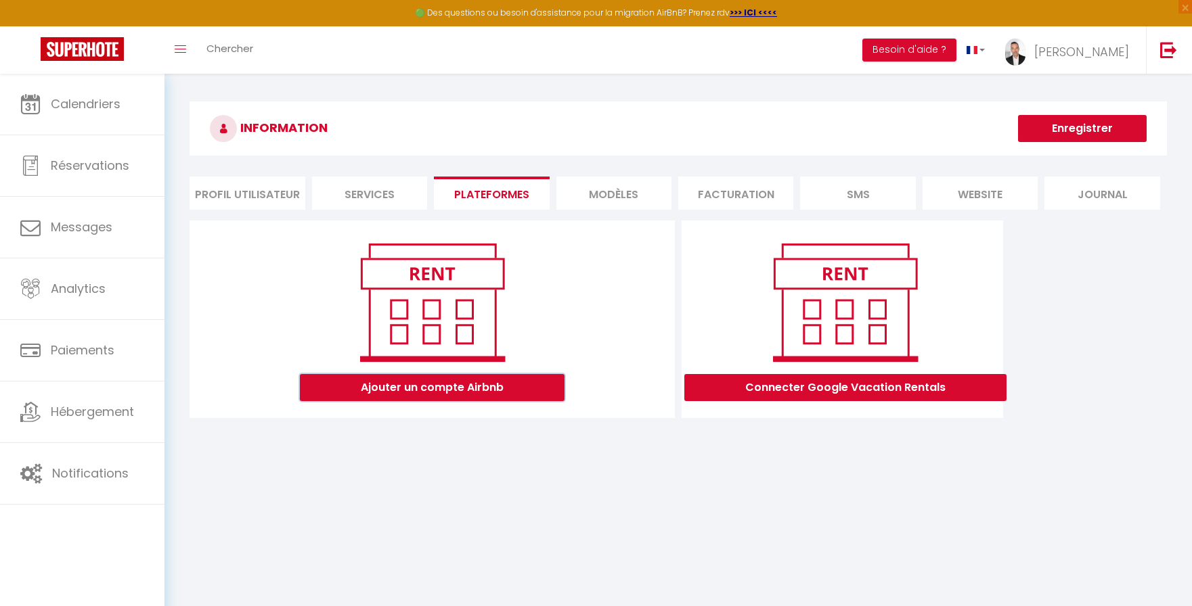
click at [514, 393] on button "Ajouter un compte Airbnb" at bounding box center [432, 387] width 265 height 27
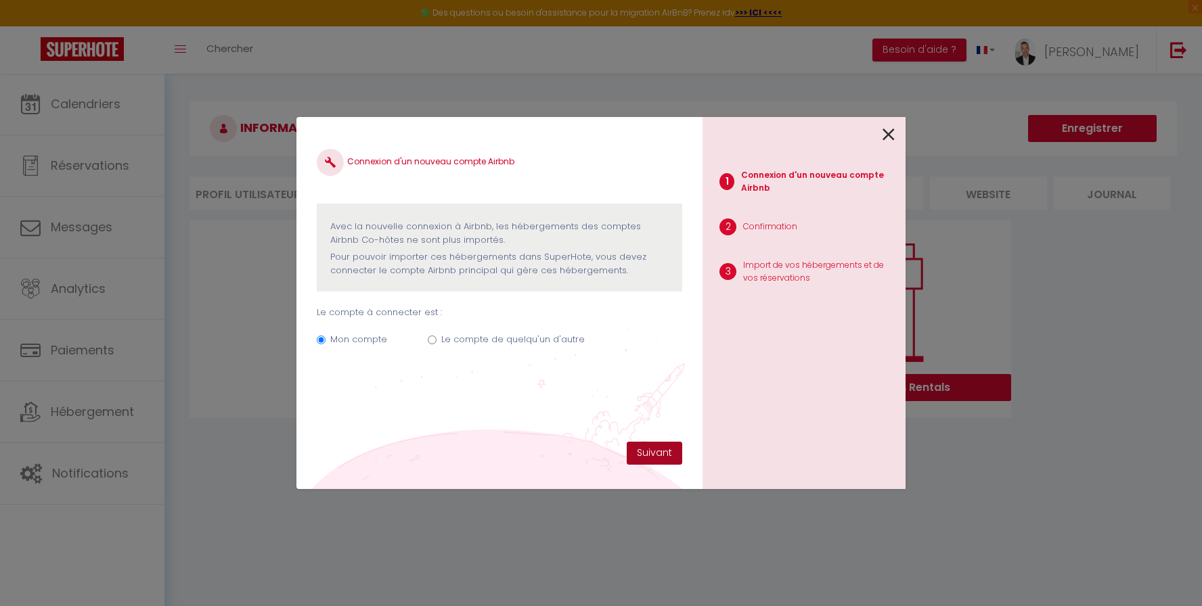
click at [663, 454] on button "Suivant" at bounding box center [655, 453] width 56 height 23
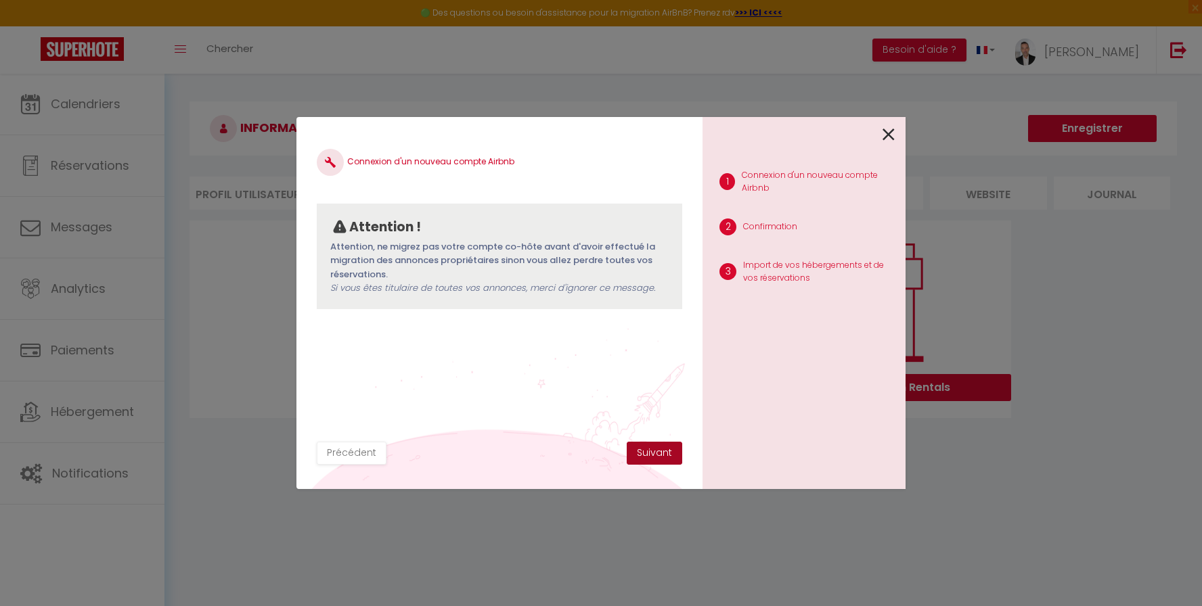
click at [663, 454] on button "Suivant" at bounding box center [655, 453] width 56 height 23
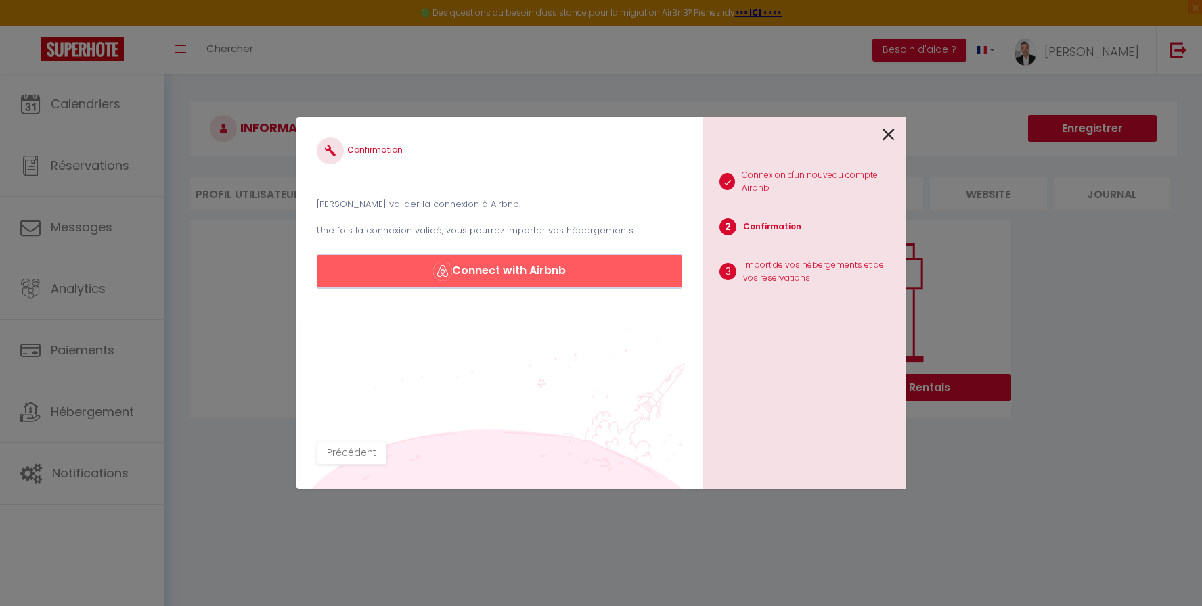
click at [583, 272] on button "Connect with Airbnb" at bounding box center [499, 271] width 365 height 32
click at [890, 132] on icon at bounding box center [889, 135] width 12 height 20
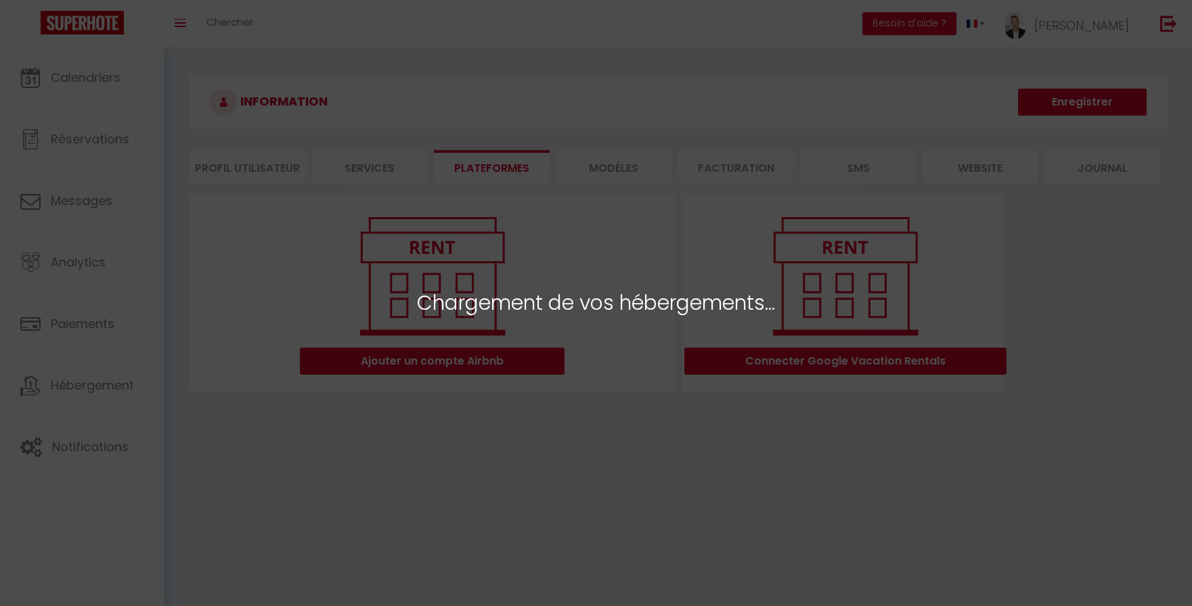
select select "21654"
select select "22669"
select select "22670"
select select "43388"
select select "66740"
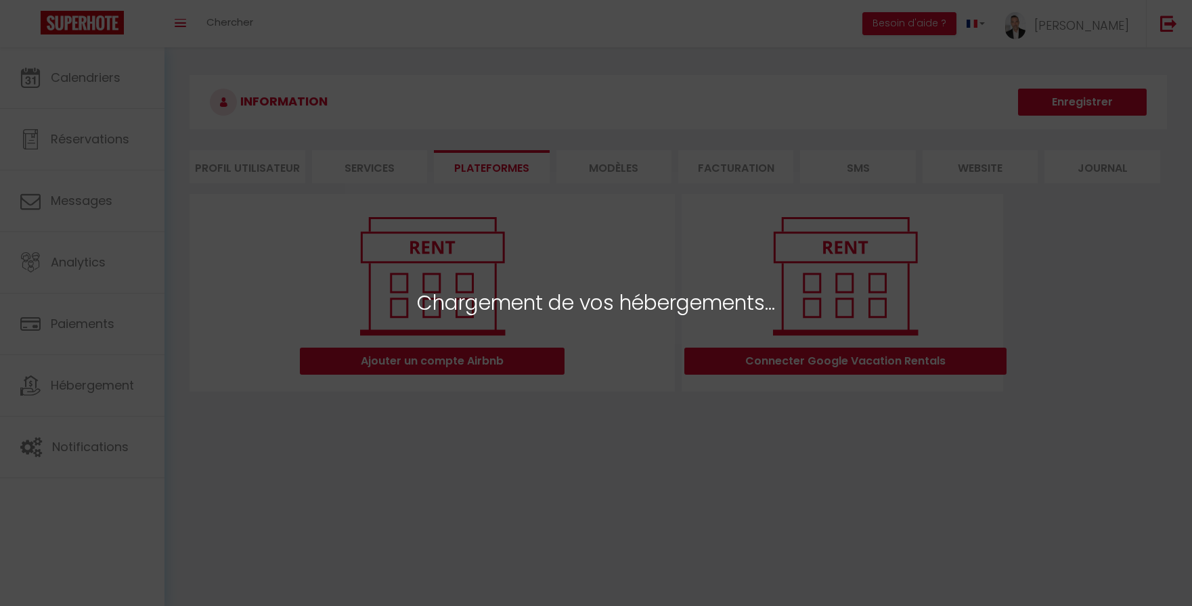
select select "39428"
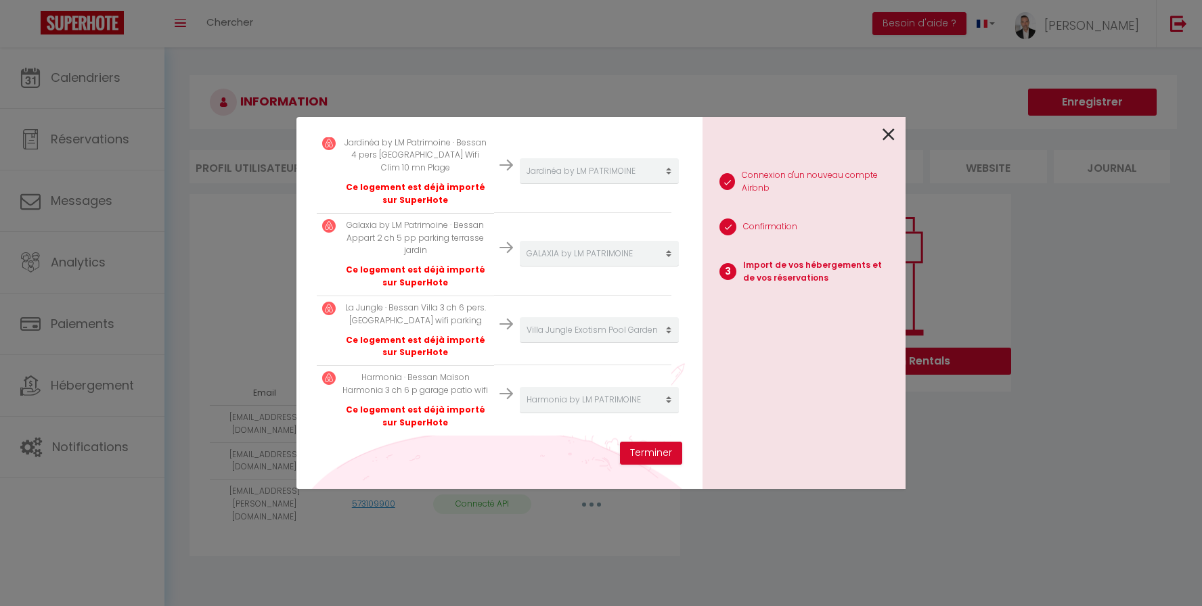
scroll to position [454, 0]
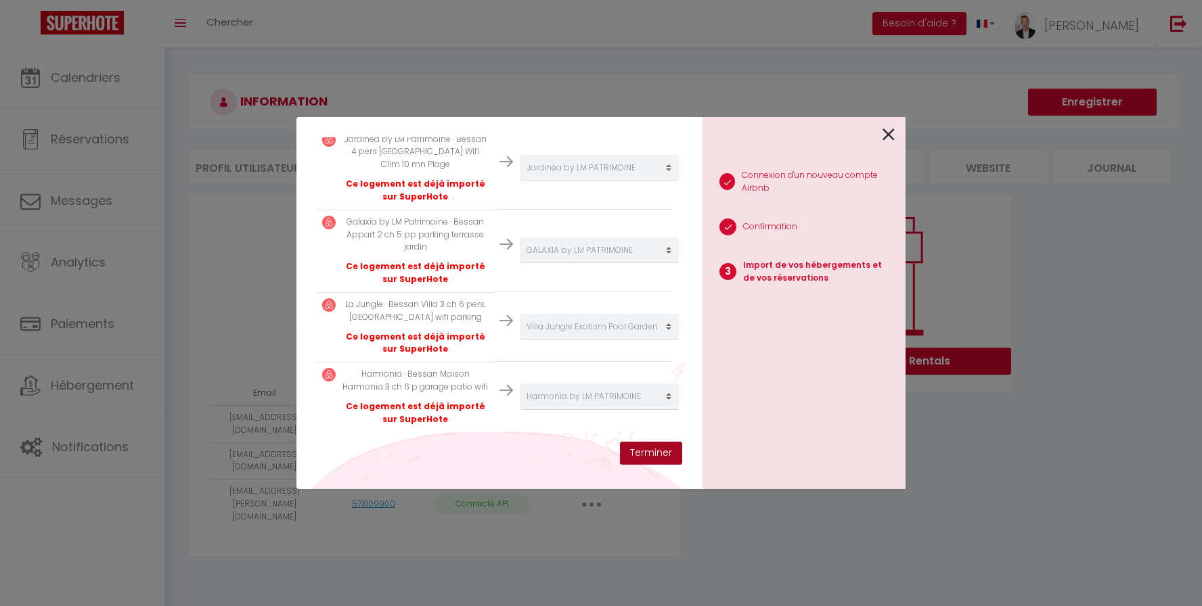
click at [646, 451] on button "Terminer" at bounding box center [651, 453] width 62 height 23
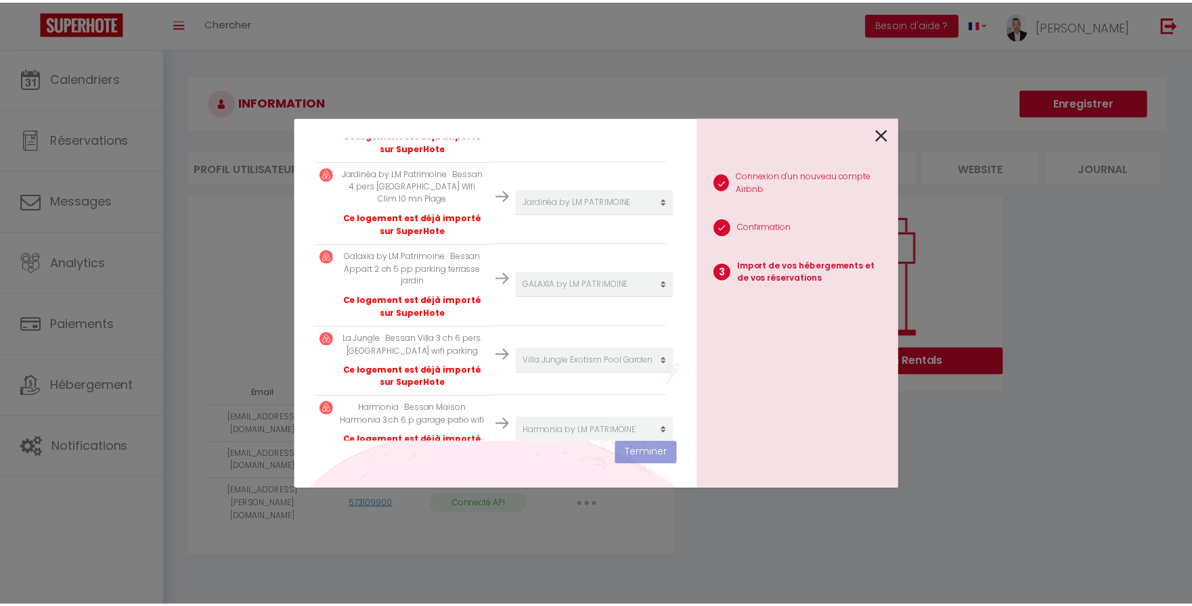
scroll to position [488, 0]
